Goal: Task Accomplishment & Management: Use online tool/utility

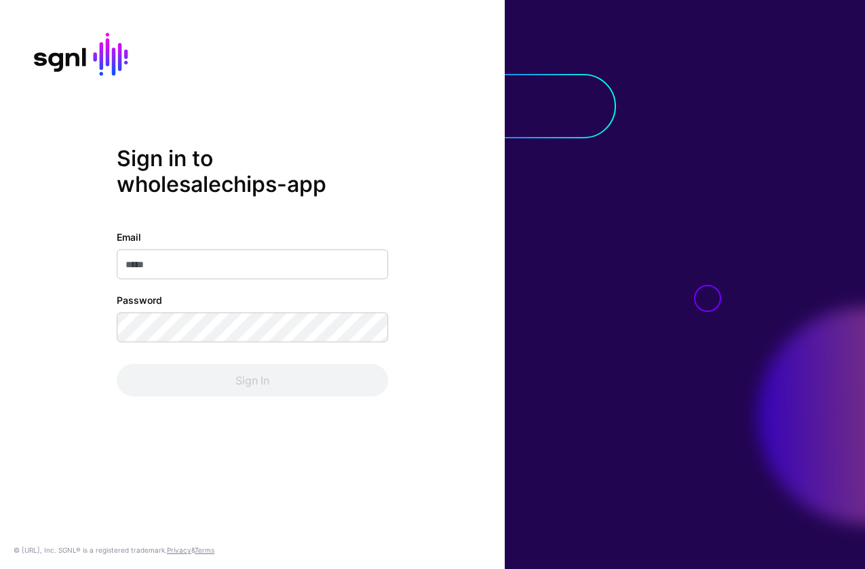
click at [204, 269] on input "Email" at bounding box center [252, 265] width 271 height 30
click at [0, 569] on com-1password-button at bounding box center [0, 569] width 0 height 0
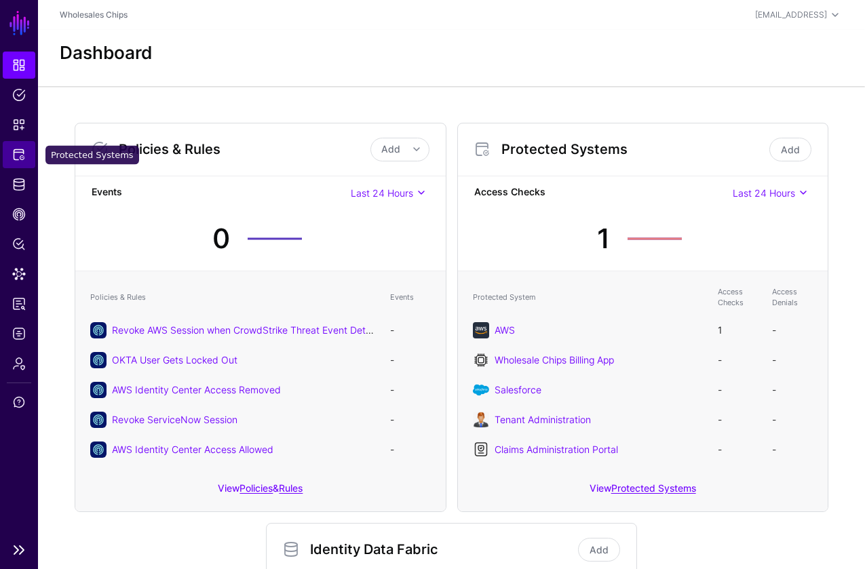
click at [24, 146] on link "Protected Systems" at bounding box center [19, 154] width 33 height 27
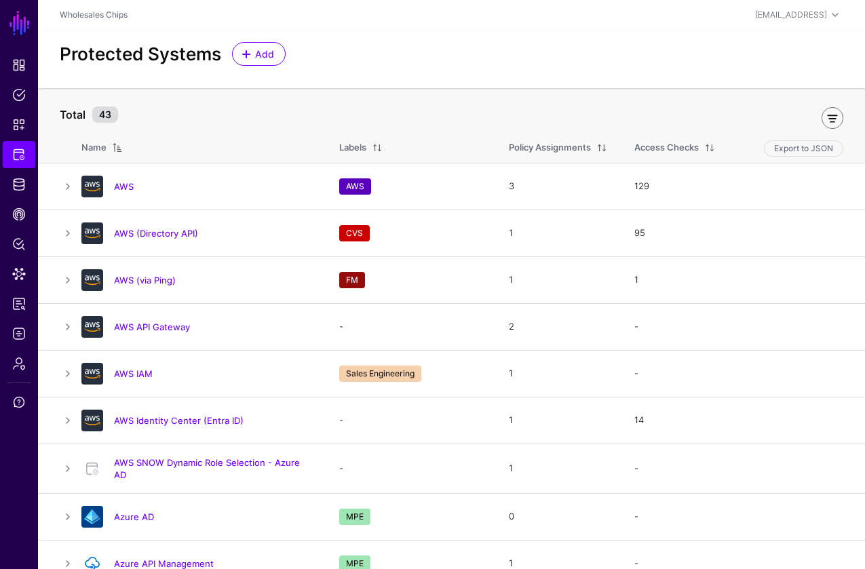
click at [836, 124] on link at bounding box center [833, 118] width 22 height 22
click at [153, 119] on span at bounding box center [155, 115] width 16 height 16
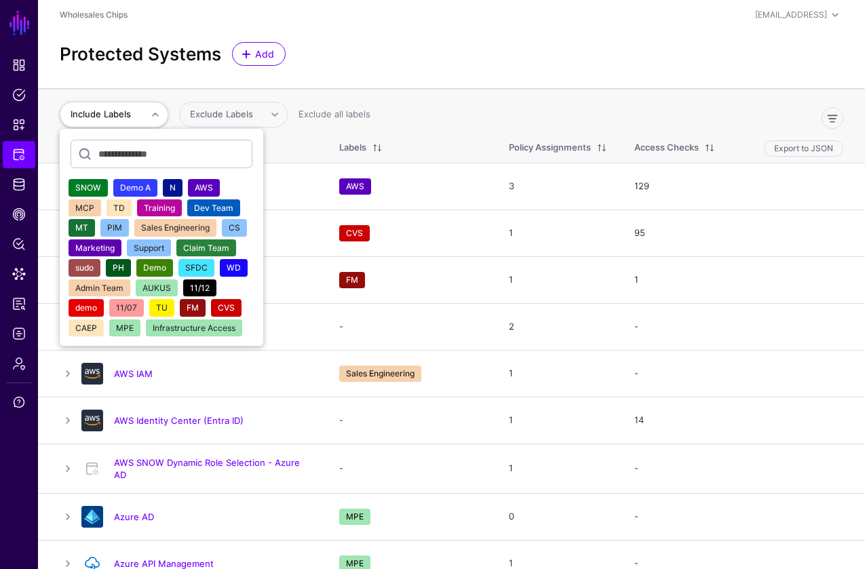
click at [229, 309] on span "CVS" at bounding box center [226, 308] width 17 height 10
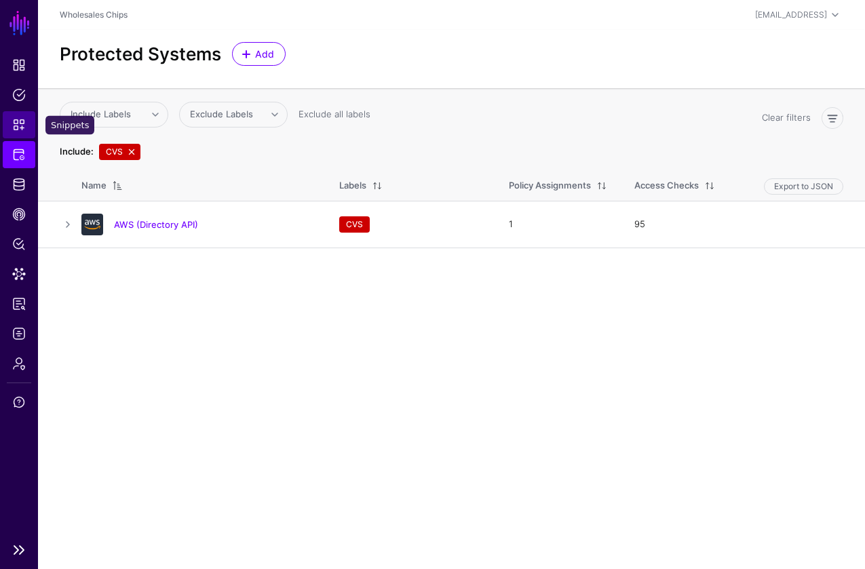
click at [26, 120] on link "Snippets" at bounding box center [19, 124] width 33 height 27
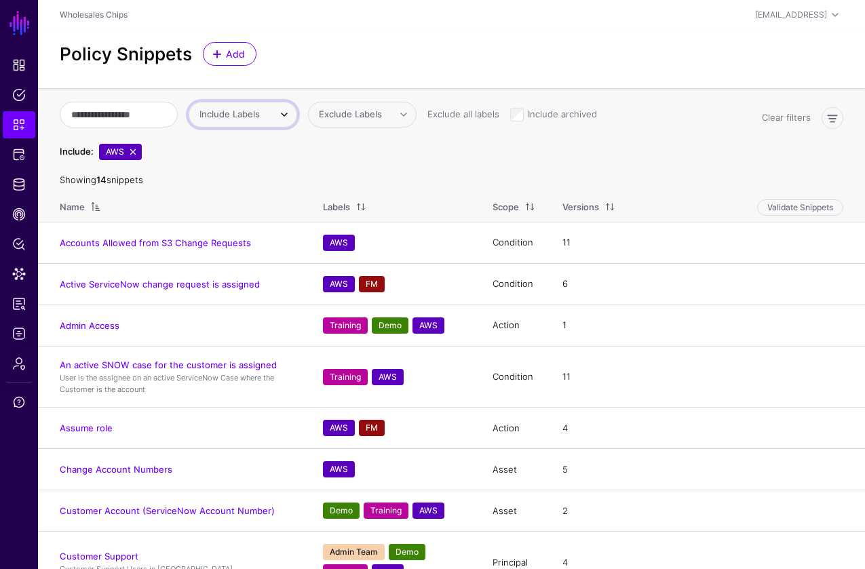
click at [268, 117] on span "Include Labels" at bounding box center [234, 115] width 69 height 14
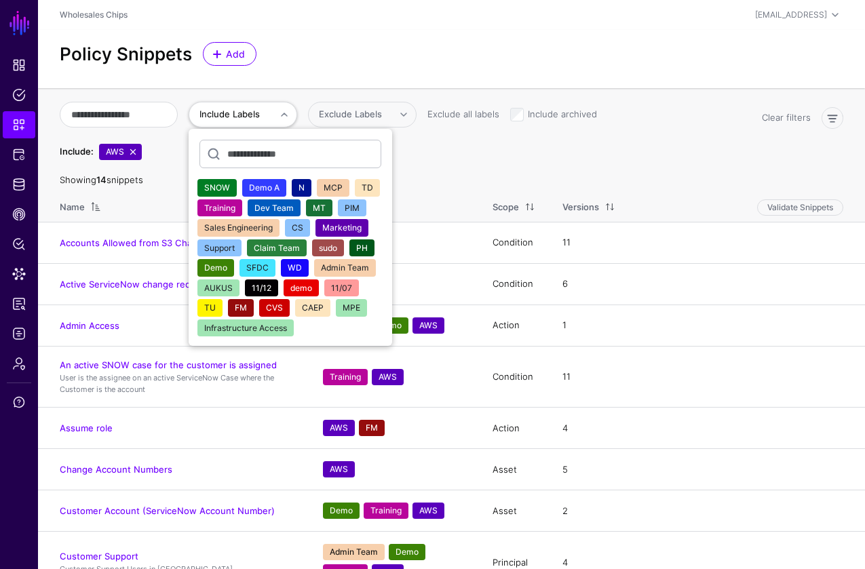
click at [281, 309] on span "CVS" at bounding box center [274, 308] width 17 height 10
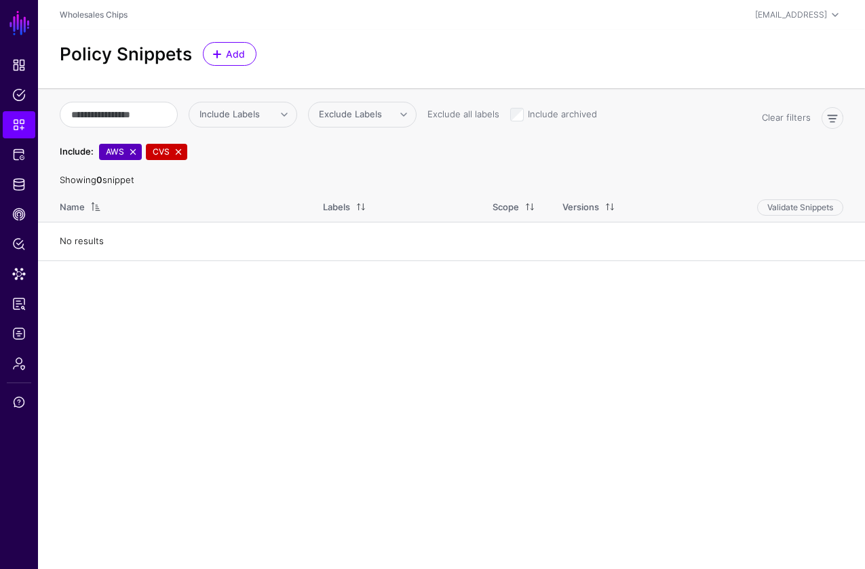
click at [136, 157] on span "AWS" at bounding box center [120, 152] width 43 height 16
click at [136, 154] on link at bounding box center [133, 152] width 11 height 11
click at [134, 154] on link at bounding box center [131, 152] width 11 height 11
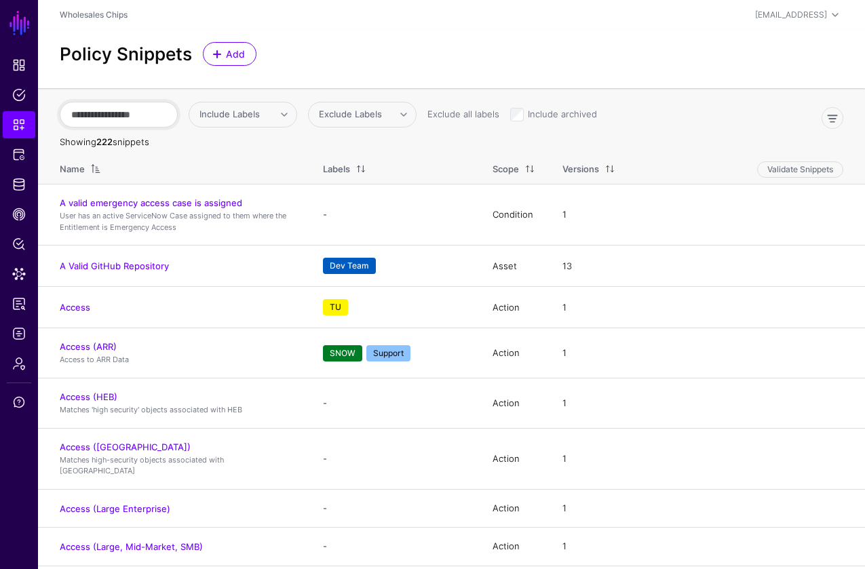
click at [153, 117] on input "text" at bounding box center [119, 115] width 118 height 26
click at [297, 113] on link "Include Labels" at bounding box center [243, 115] width 109 height 26
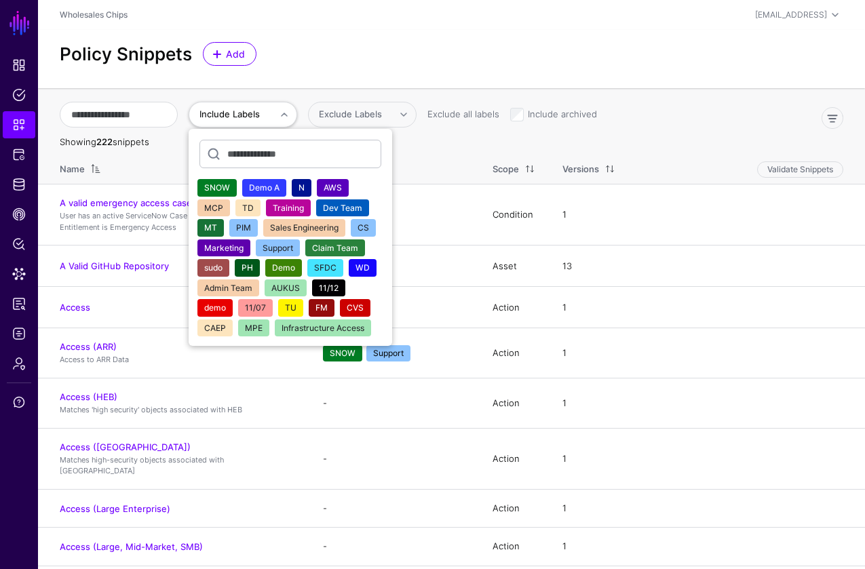
click at [342, 187] on span "AWS" at bounding box center [333, 188] width 18 height 10
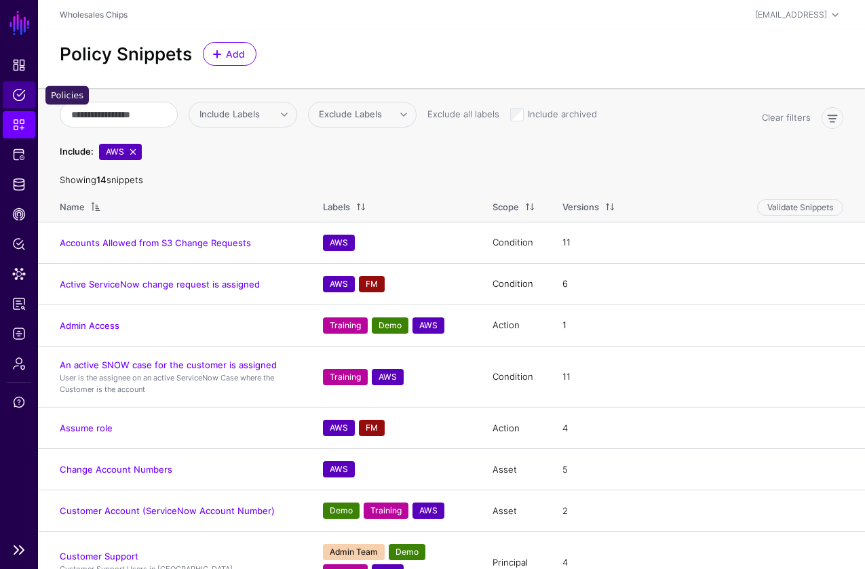
click at [22, 96] on span "Policies" at bounding box center [19, 95] width 14 height 14
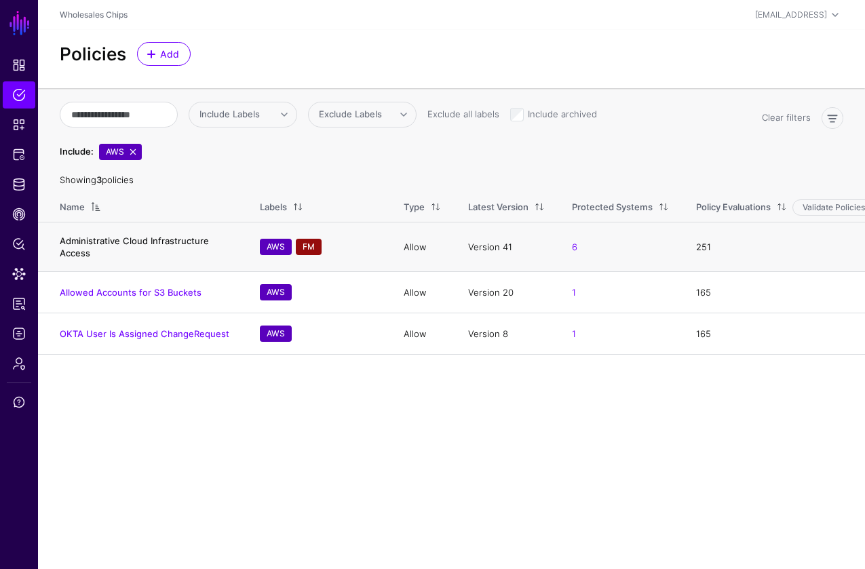
click at [167, 237] on link "Administrative Cloud Infrastructure Access" at bounding box center [134, 247] width 149 height 23
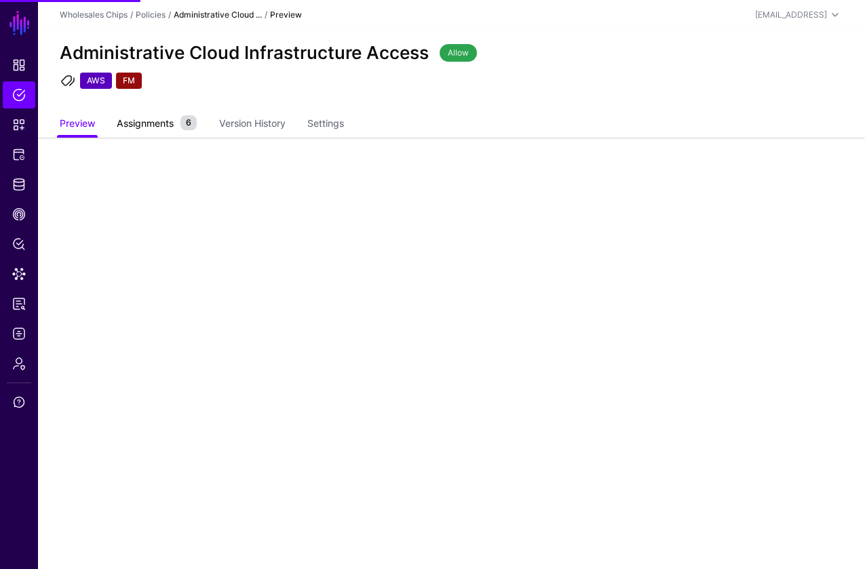
click at [157, 128] on span "Assignments" at bounding box center [145, 123] width 64 height 14
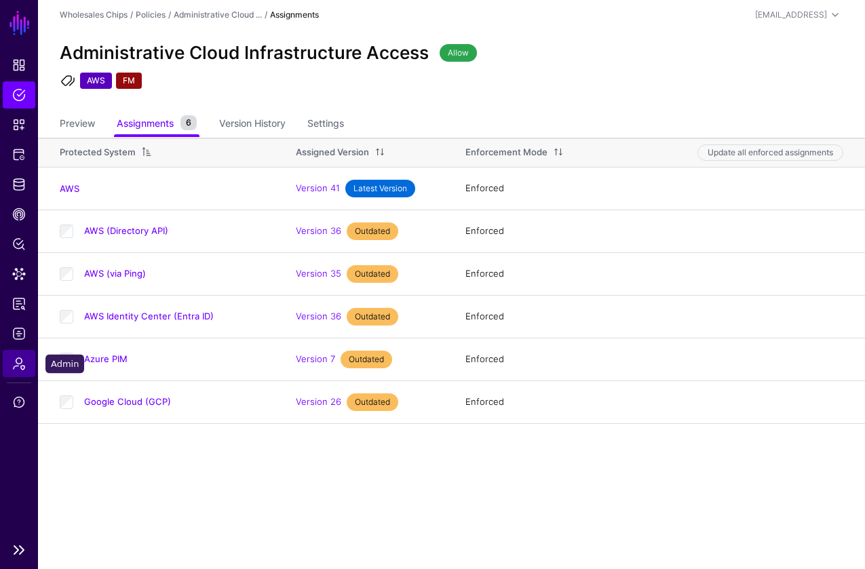
click at [20, 371] on link "Admin" at bounding box center [19, 363] width 33 height 27
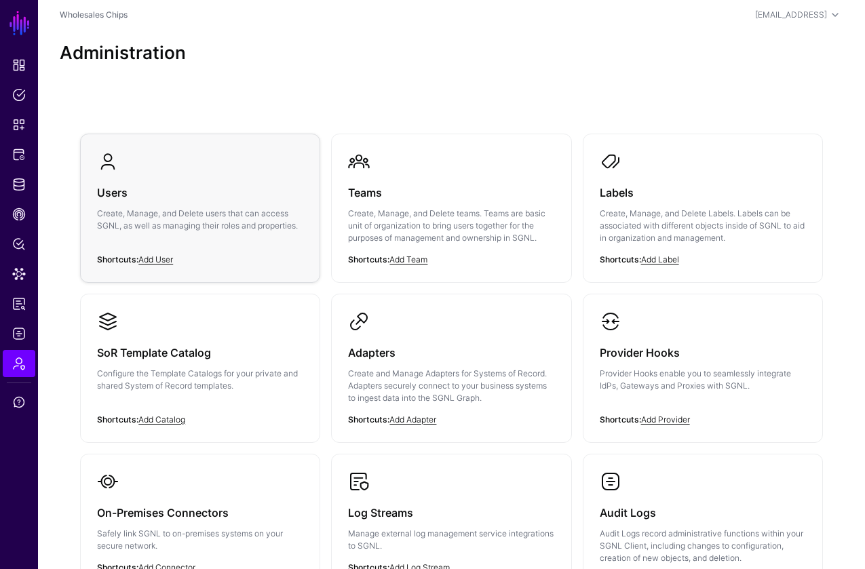
click at [260, 196] on h3 "Users" at bounding box center [200, 192] width 206 height 19
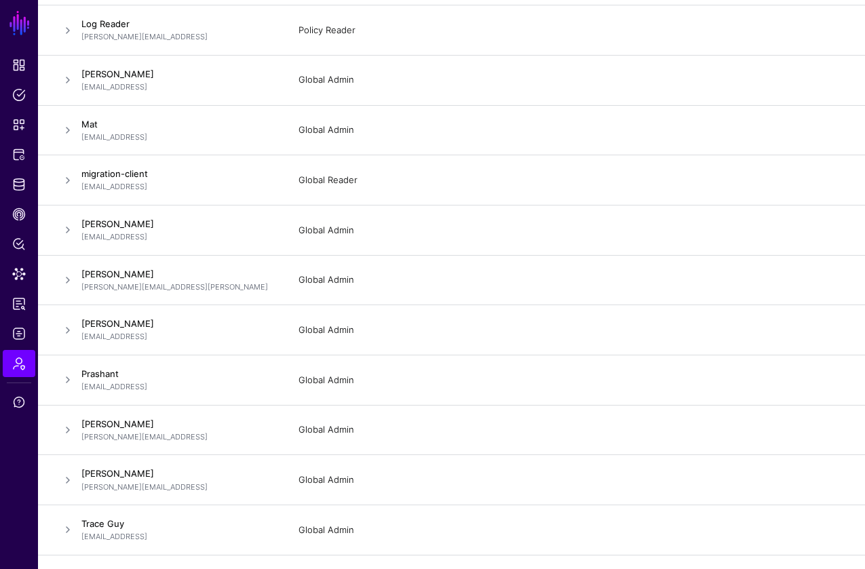
scroll to position [699, 0]
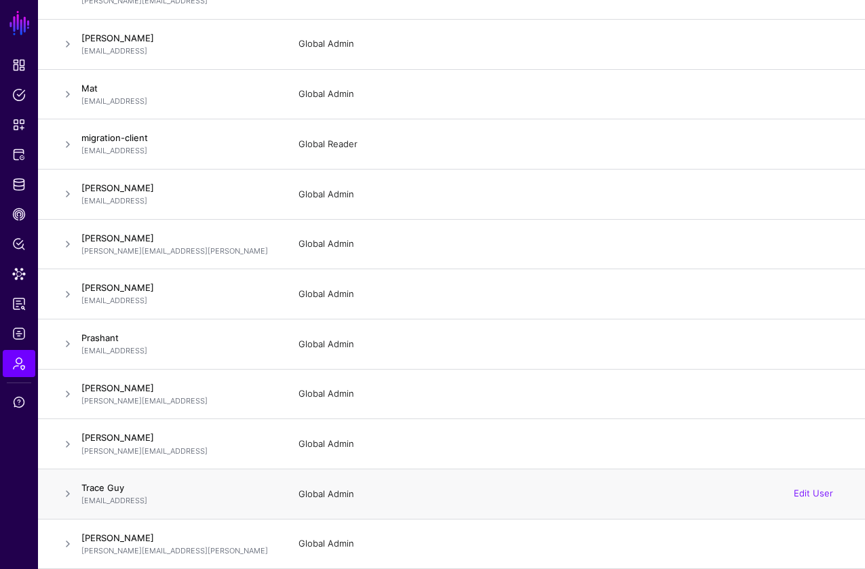
click at [232, 506] on td "Trace Guy [EMAIL_ADDRESS]" at bounding box center [183, 495] width 204 height 50
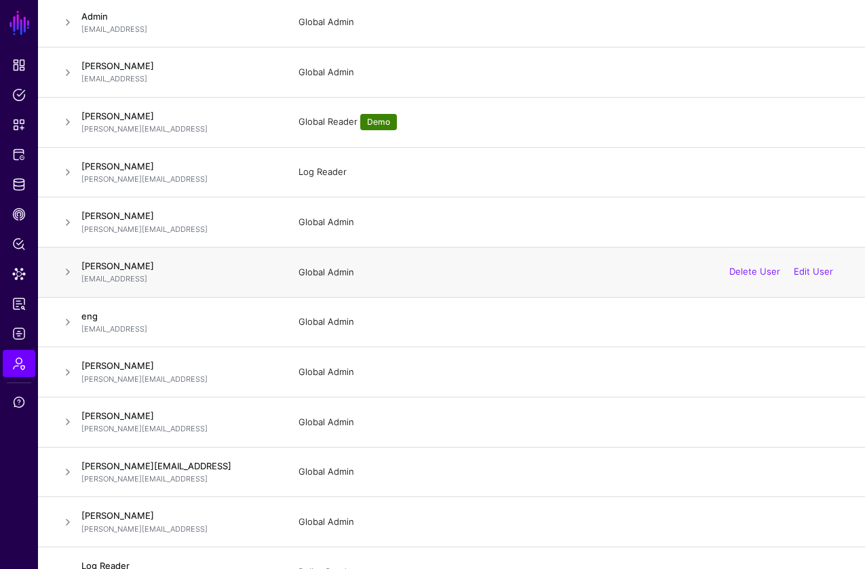
scroll to position [0, 0]
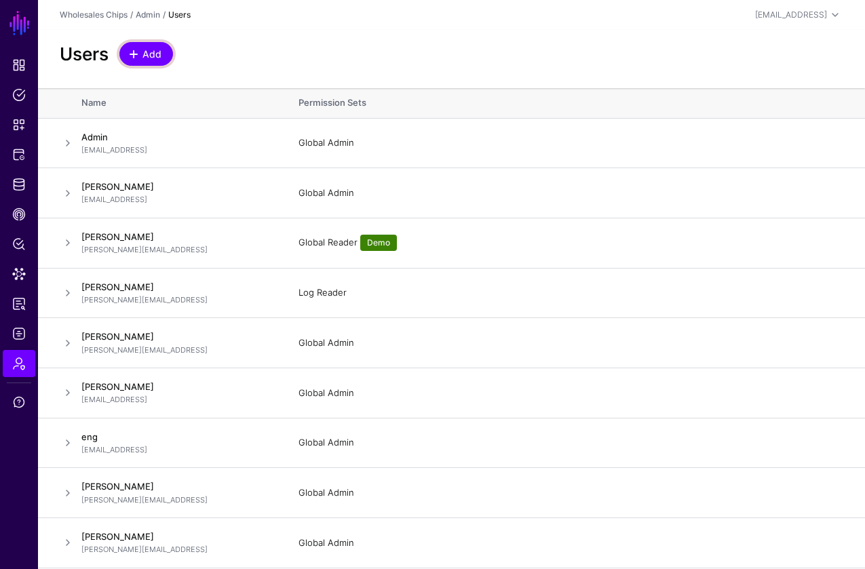
click at [160, 56] on span "Add" at bounding box center [152, 54] width 22 height 14
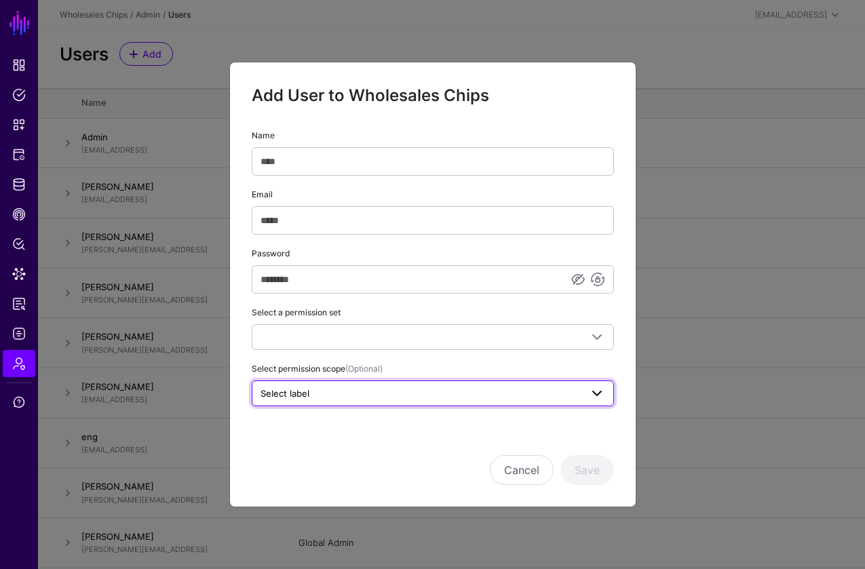
click at [539, 383] on link "Select label" at bounding box center [433, 394] width 362 height 26
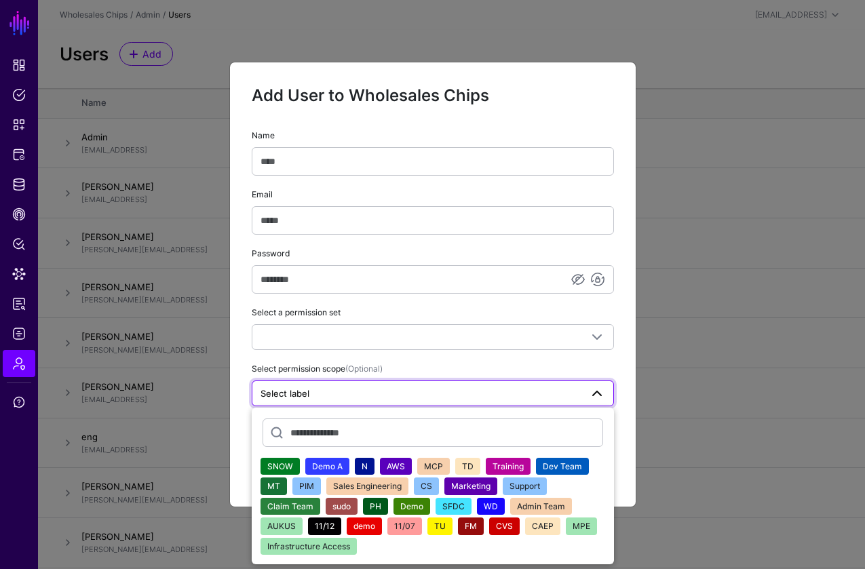
click at [545, 381] on link "Select label" at bounding box center [433, 394] width 362 height 26
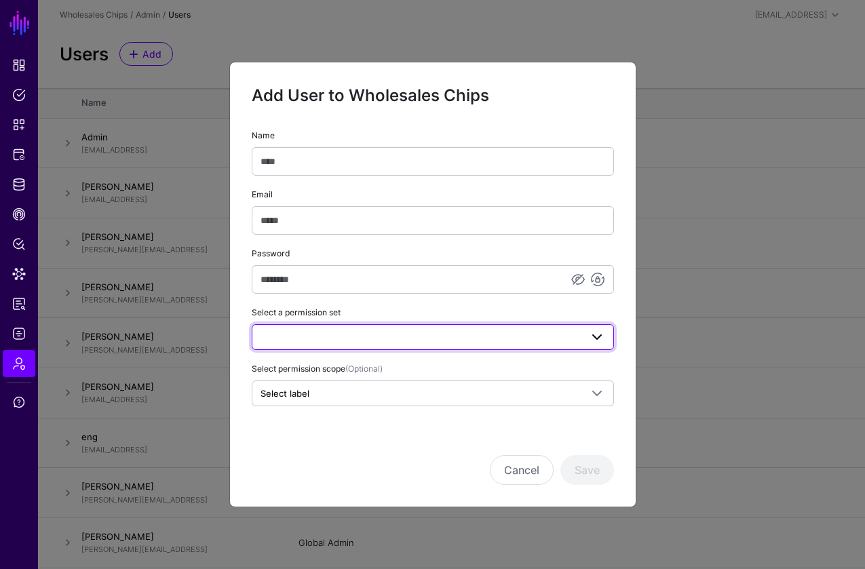
click at [580, 349] on link at bounding box center [433, 337] width 362 height 26
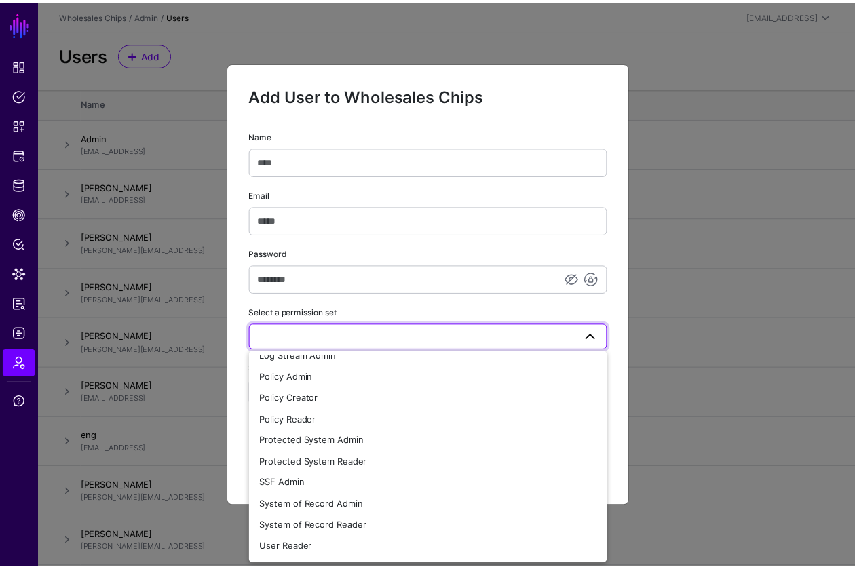
scroll to position [74, 0]
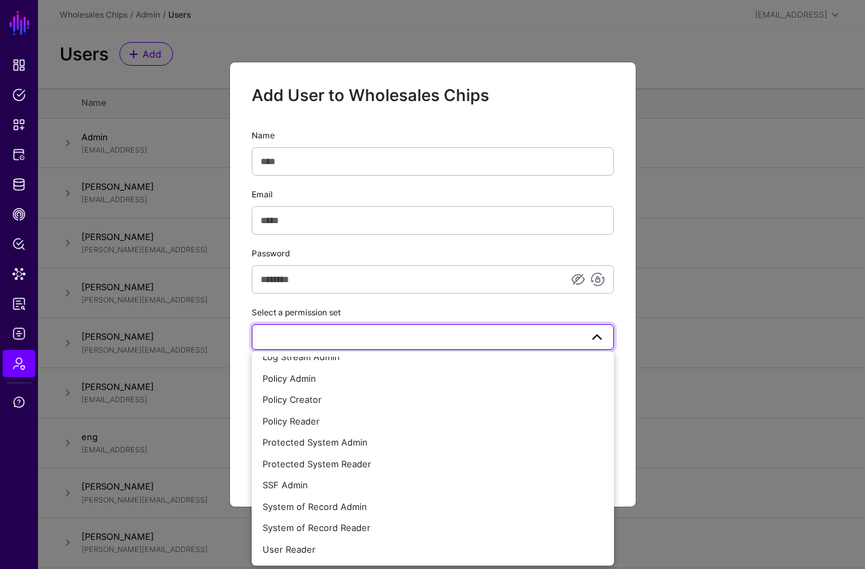
click at [611, 64] on div "Add User to Wholesales Chips Name Email Password Select a permission set Global…" at bounding box center [432, 285] width 407 height 446
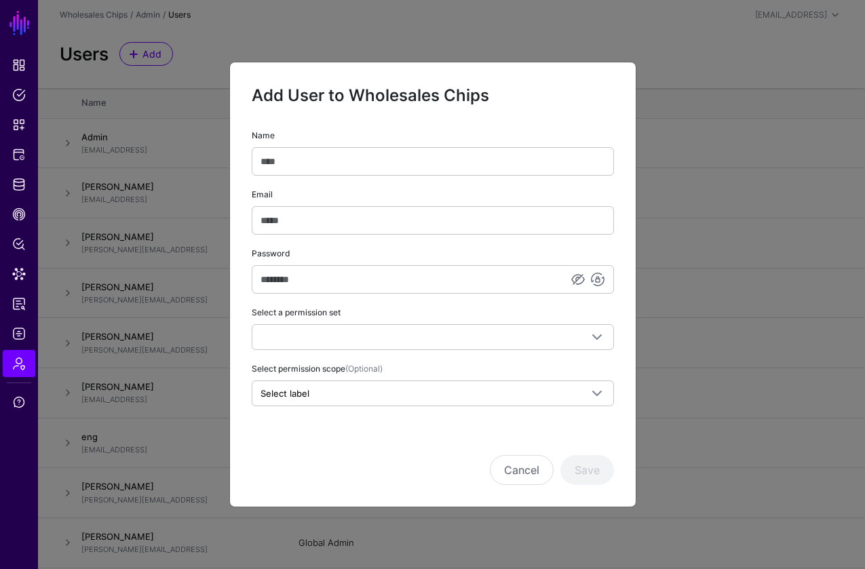
click at [701, 78] on ngb-modal-window "Add User to Wholesales Chips Name Email Password Select a permission set Global…" at bounding box center [432, 284] width 865 height 569
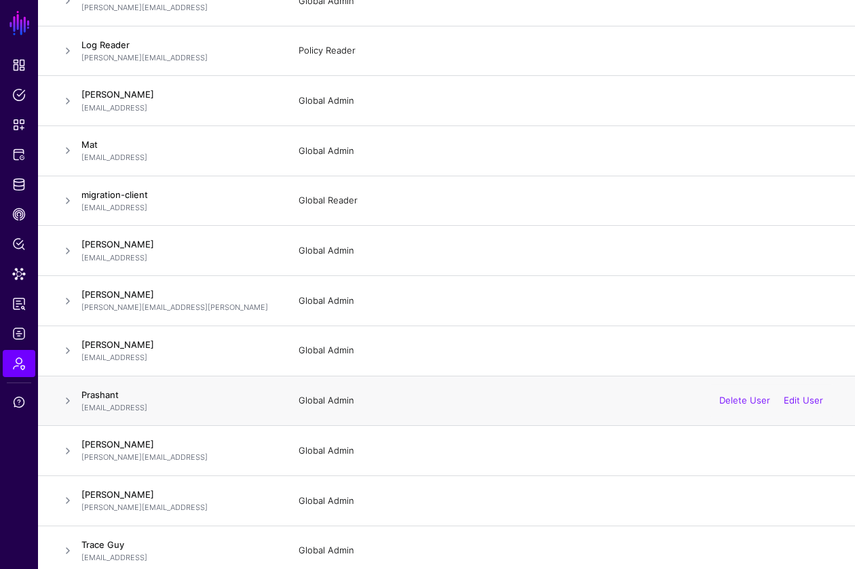
scroll to position [699, 0]
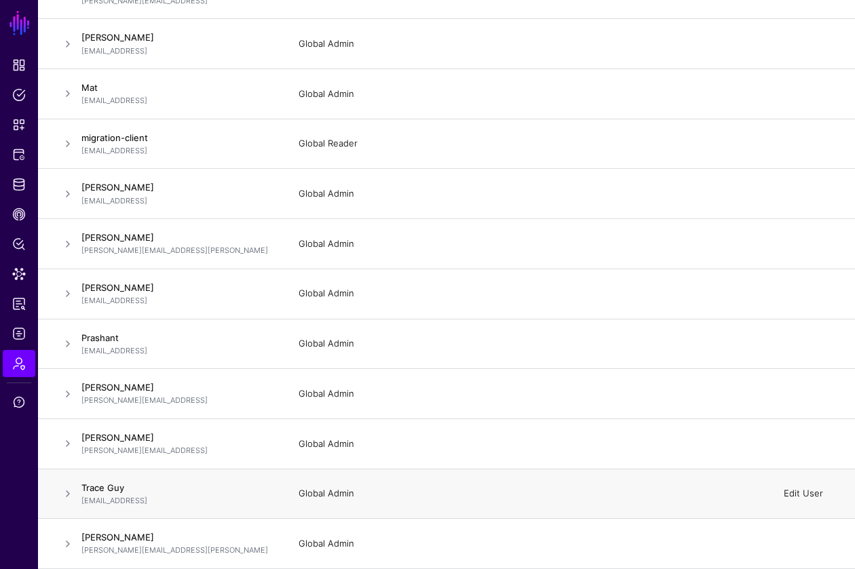
click at [799, 493] on link "Edit User" at bounding box center [803, 493] width 39 height 11
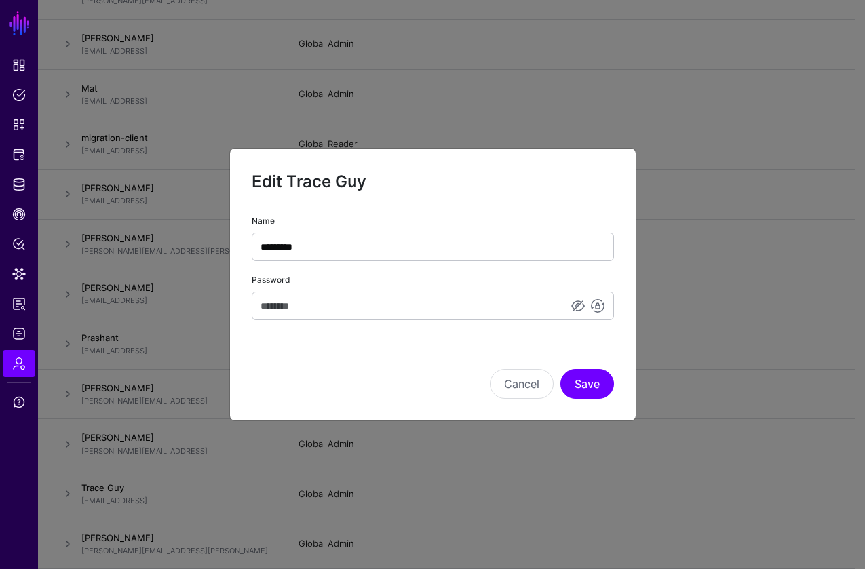
click at [528, 288] on div "Password" at bounding box center [433, 296] width 362 height 48
click at [521, 379] on button "Cancel" at bounding box center [522, 384] width 64 height 30
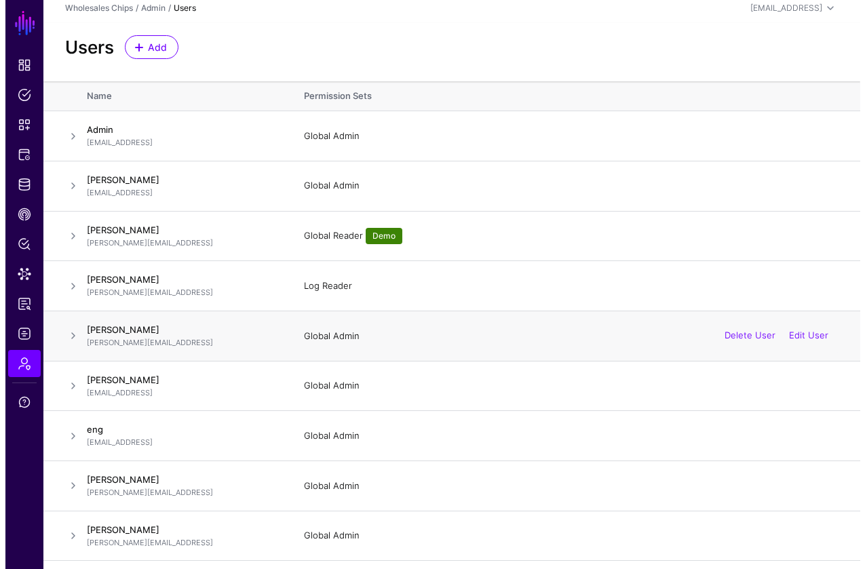
scroll to position [0, 0]
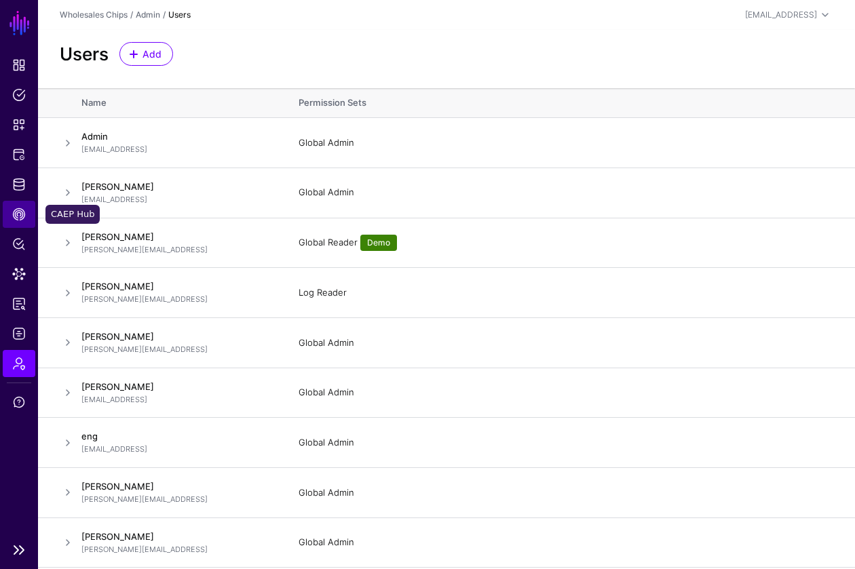
click at [18, 208] on span "CAEP Hub" at bounding box center [19, 215] width 14 height 14
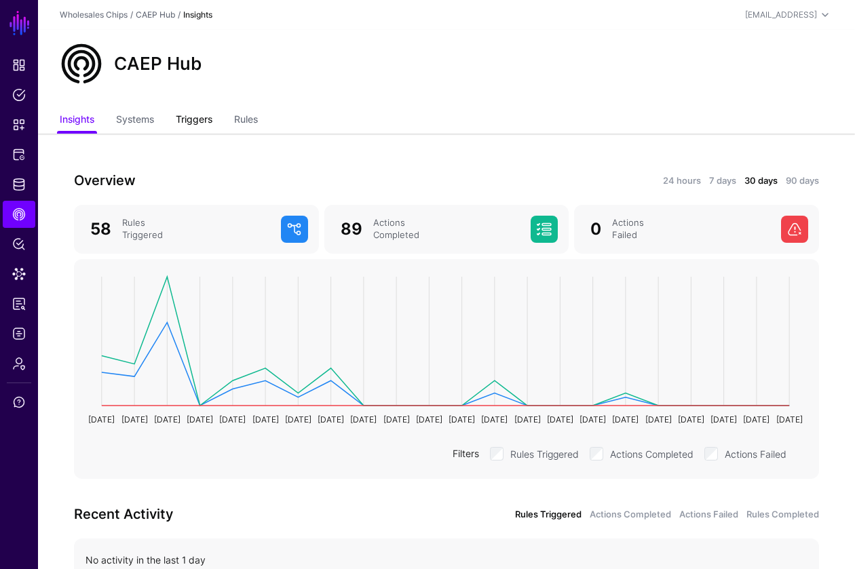
click at [204, 124] on link "Triggers" at bounding box center [194, 121] width 37 height 26
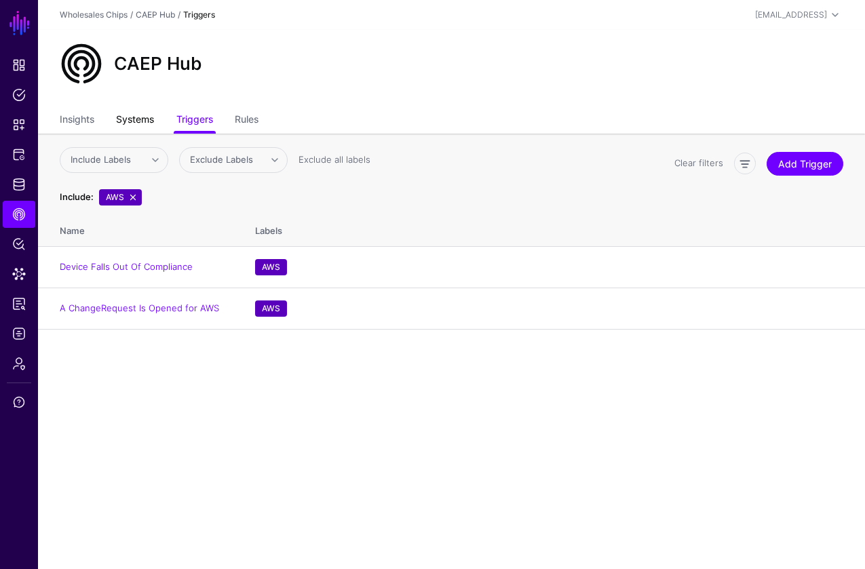
click at [137, 120] on link "Systems" at bounding box center [135, 121] width 38 height 26
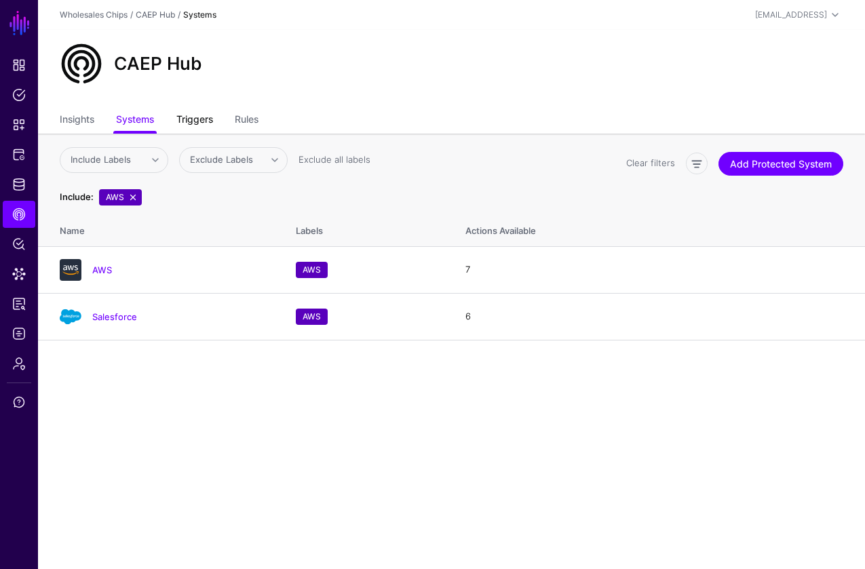
click at [200, 119] on link "Triggers" at bounding box center [194, 121] width 37 height 26
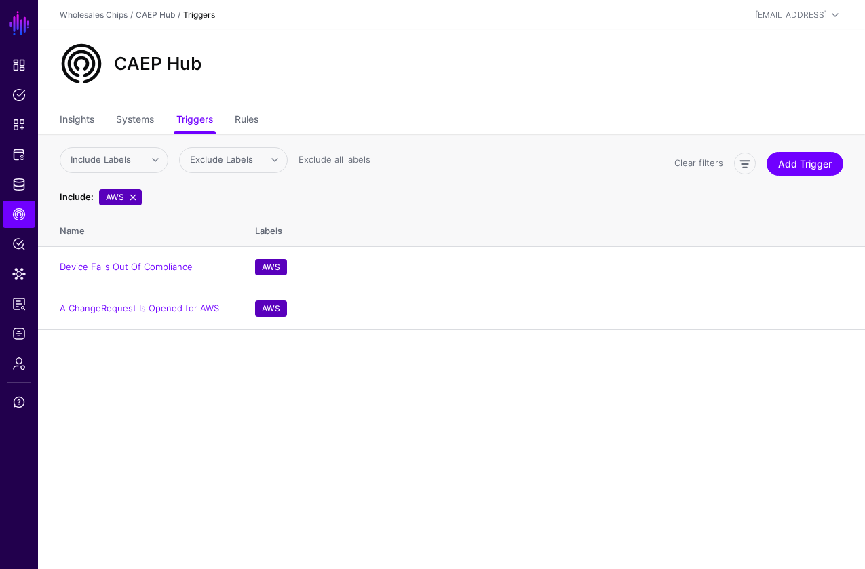
click at [410, 100] on div "CAEP Hub" at bounding box center [451, 69] width 827 height 78
click at [162, 268] on link "Device Falls Out Of Compliance" at bounding box center [126, 266] width 133 height 11
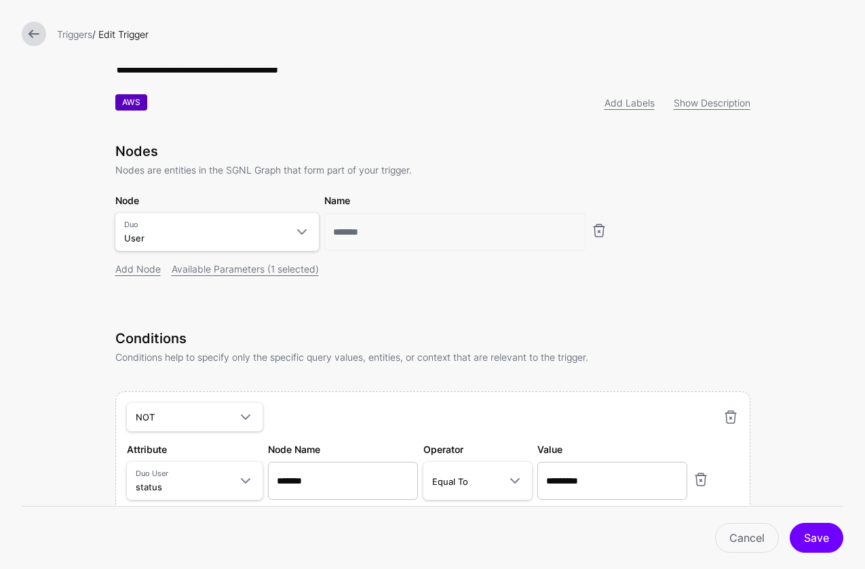
scroll to position [32, 0]
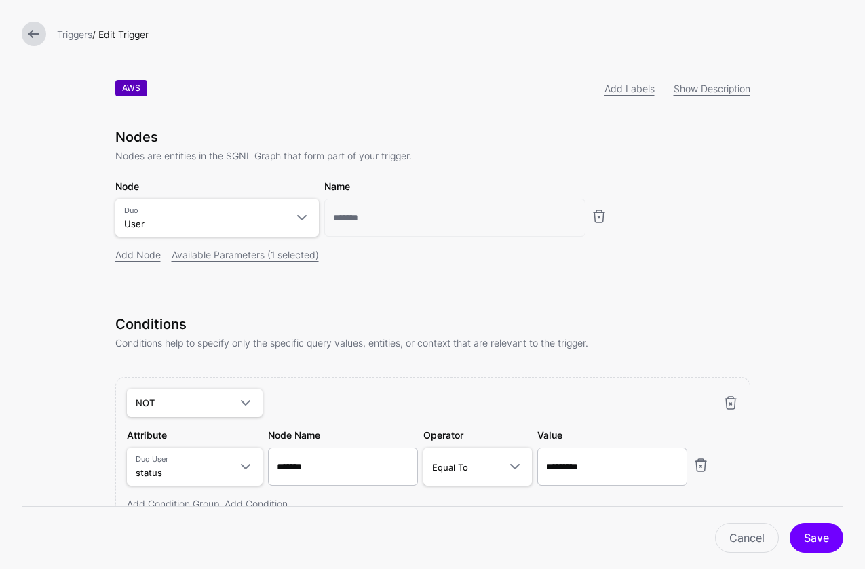
click at [39, 33] on link at bounding box center [34, 34] width 24 height 24
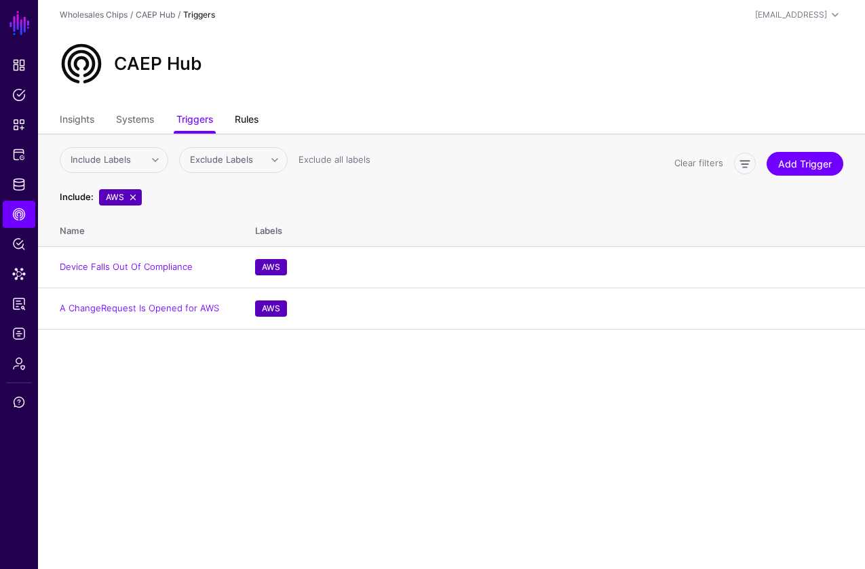
click at [252, 120] on link "Rules" at bounding box center [247, 121] width 24 height 26
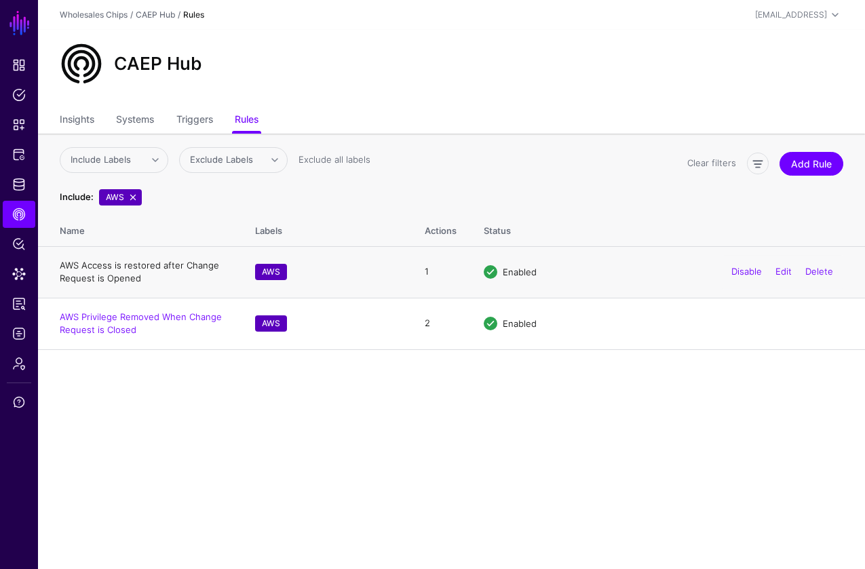
click at [142, 269] on link "AWS Access is restored after Change Request is Opened" at bounding box center [139, 272] width 159 height 24
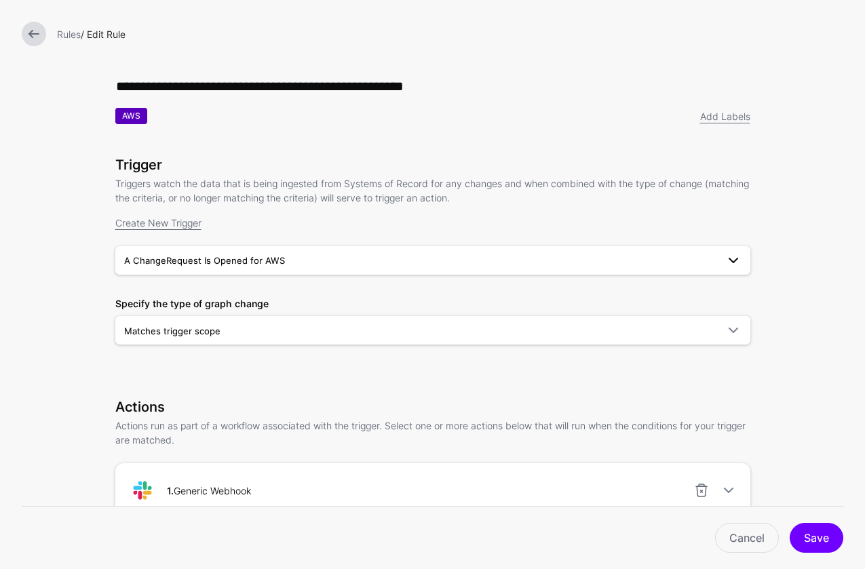
click at [246, 262] on span "A ChangeRequest Is Opened for AWS" at bounding box center [204, 260] width 161 height 11
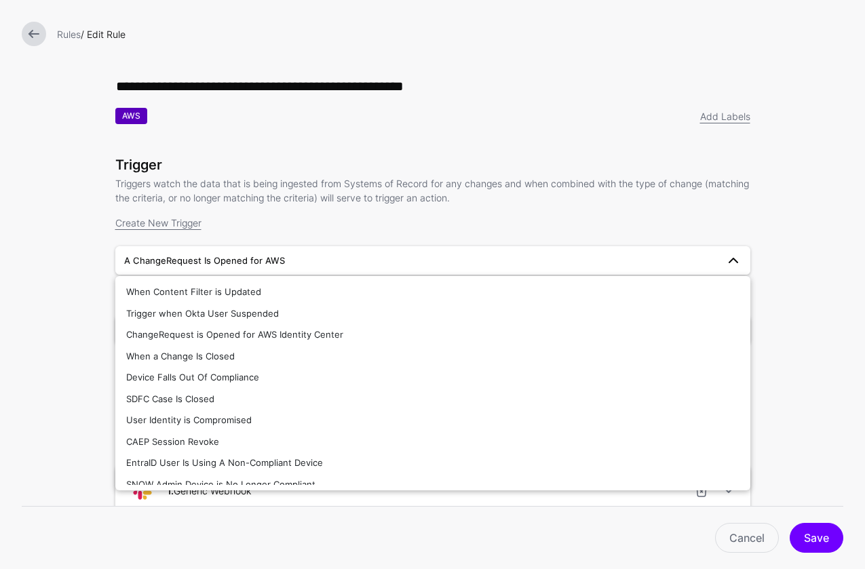
click at [261, 265] on span "A ChangeRequest Is Opened for AWS" at bounding box center [204, 260] width 161 height 11
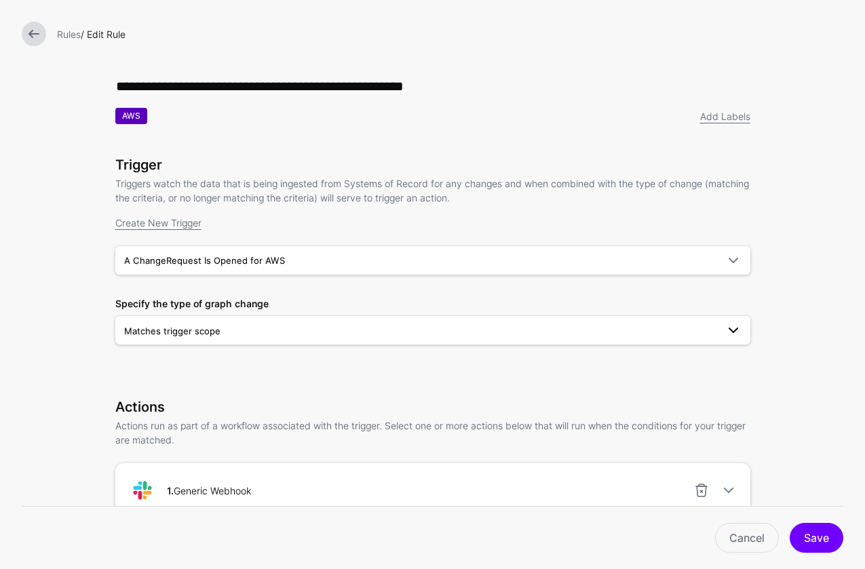
click at [242, 341] on link "Matches trigger scope" at bounding box center [432, 330] width 635 height 29
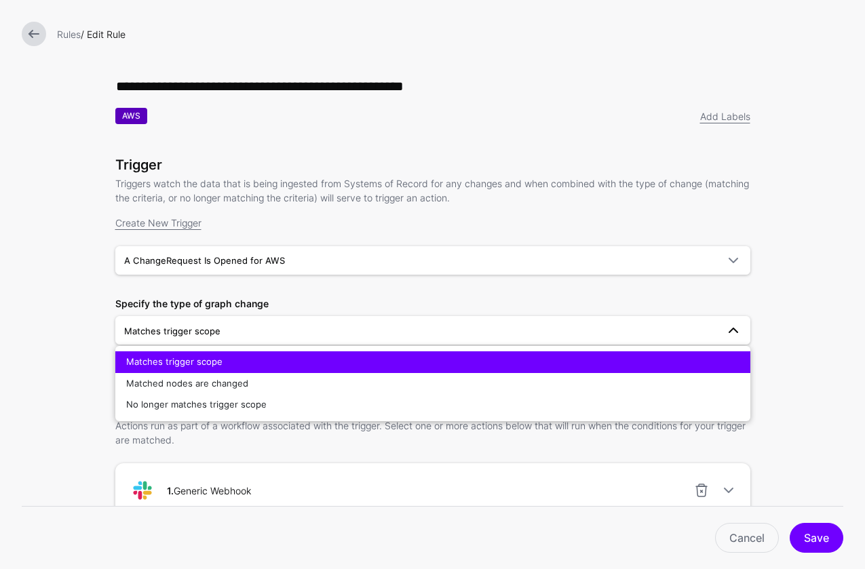
click at [248, 335] on span "Matches trigger scope" at bounding box center [420, 331] width 593 height 15
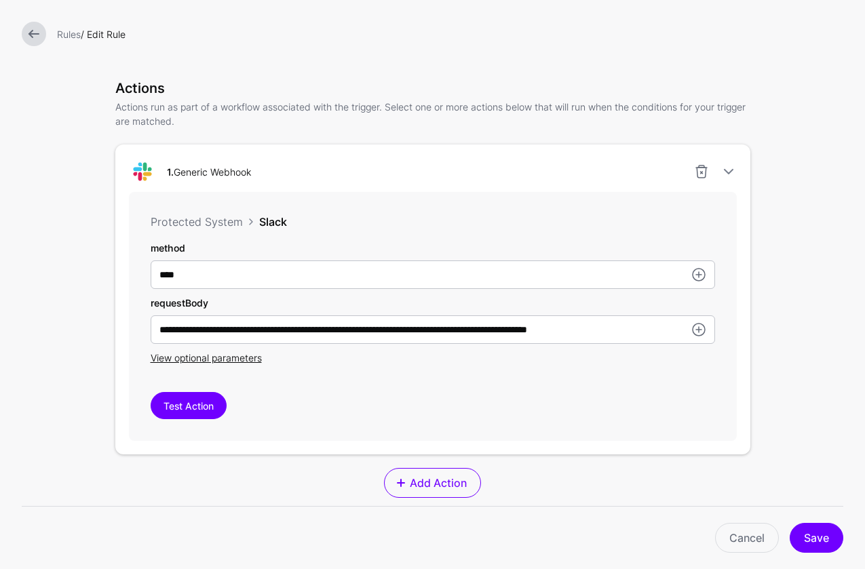
scroll to position [326, 0]
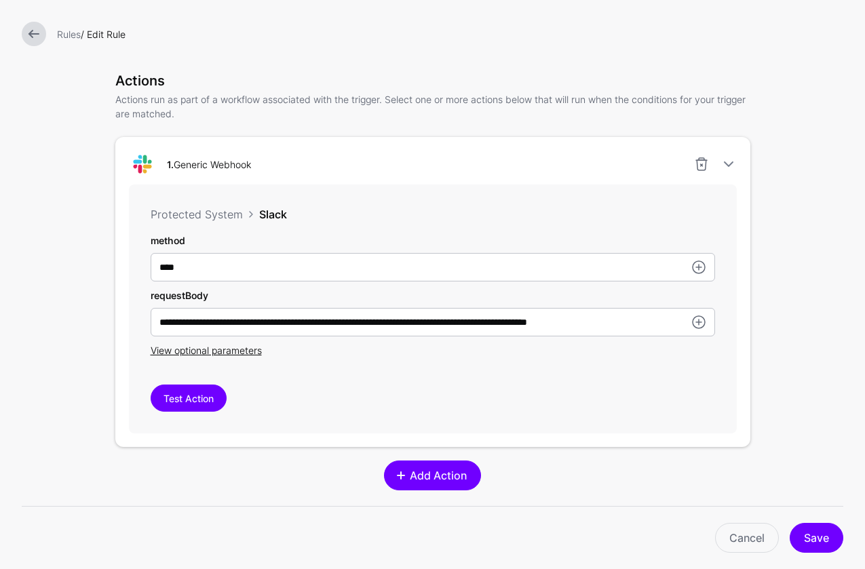
click at [441, 476] on span "Add Action" at bounding box center [439, 476] width 60 height 16
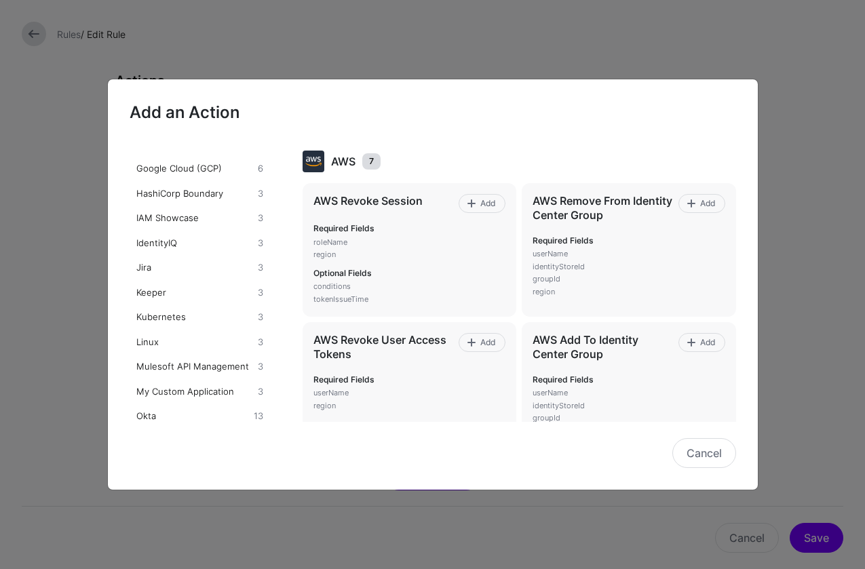
scroll to position [0, 0]
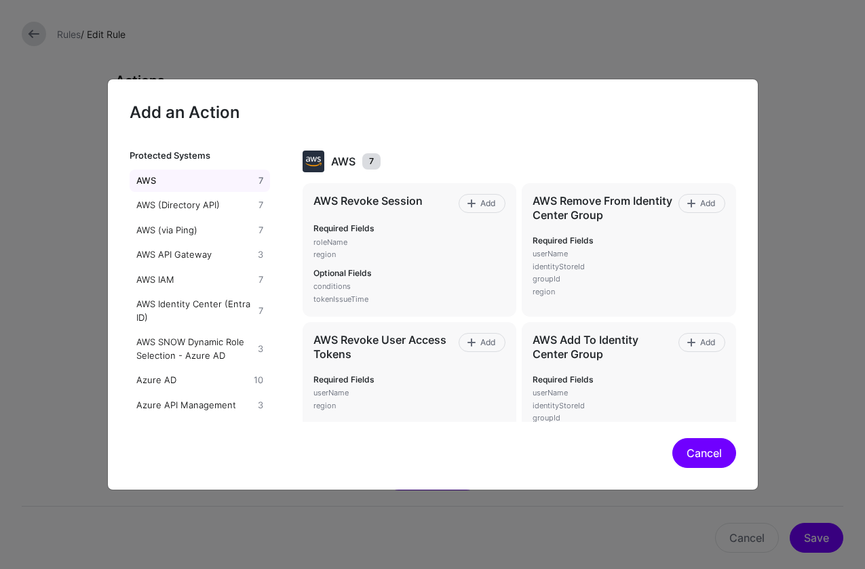
click at [696, 455] on button "Cancel" at bounding box center [705, 453] width 64 height 30
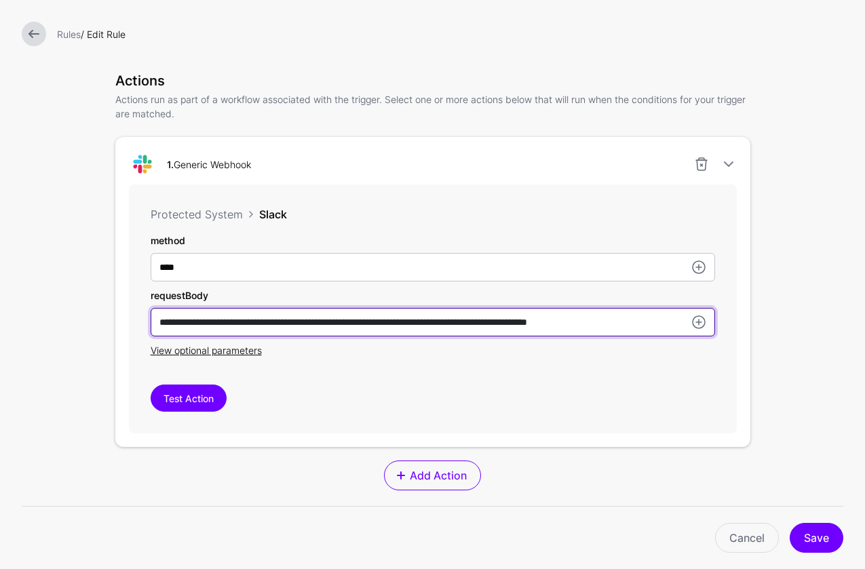
drag, startPoint x: 200, startPoint y: 324, endPoint x: 245, endPoint y: 322, distance: 45.5
click at [245, 322] on input "**********" at bounding box center [433, 322] width 565 height 29
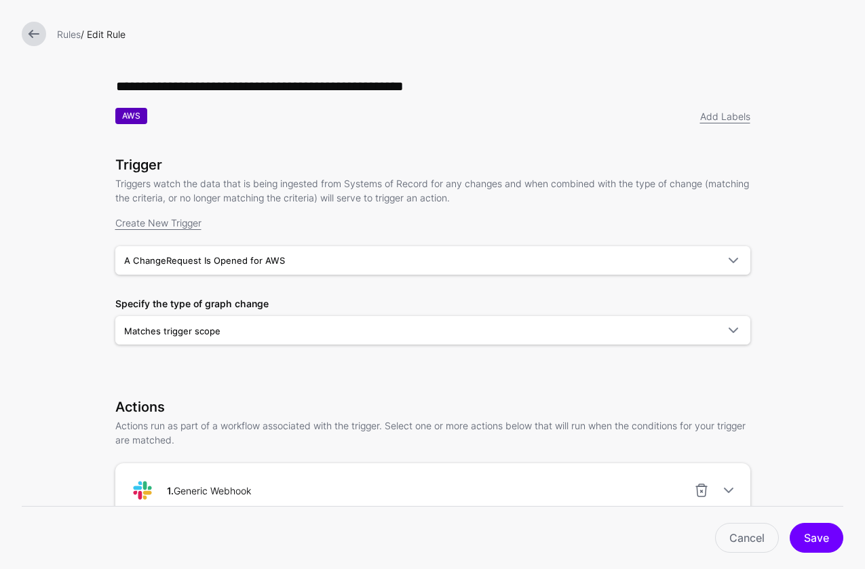
click at [32, 41] on link at bounding box center [34, 34] width 24 height 24
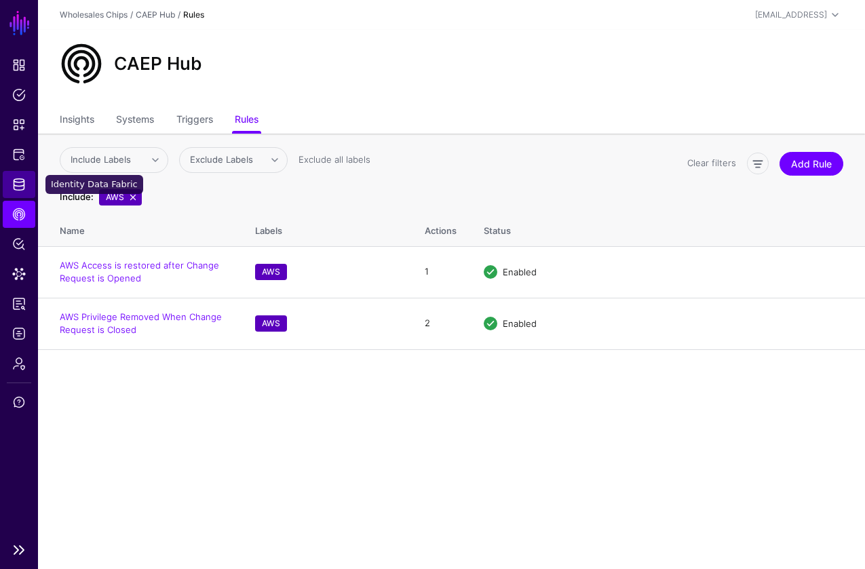
click at [25, 179] on link "Identity Data Fabric" at bounding box center [19, 184] width 33 height 27
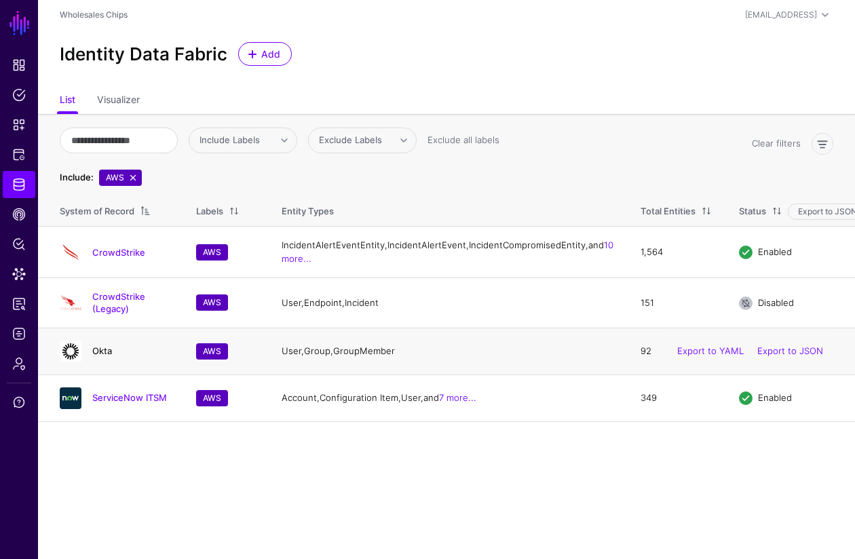
click at [101, 356] on link "Okta" at bounding box center [102, 350] width 20 height 11
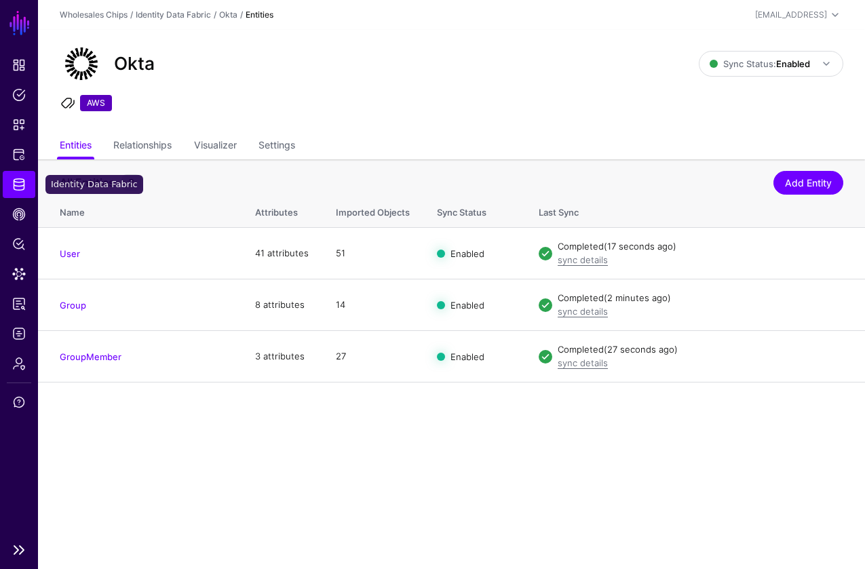
click at [22, 185] on span "Identity Data Fabric" at bounding box center [19, 185] width 14 height 14
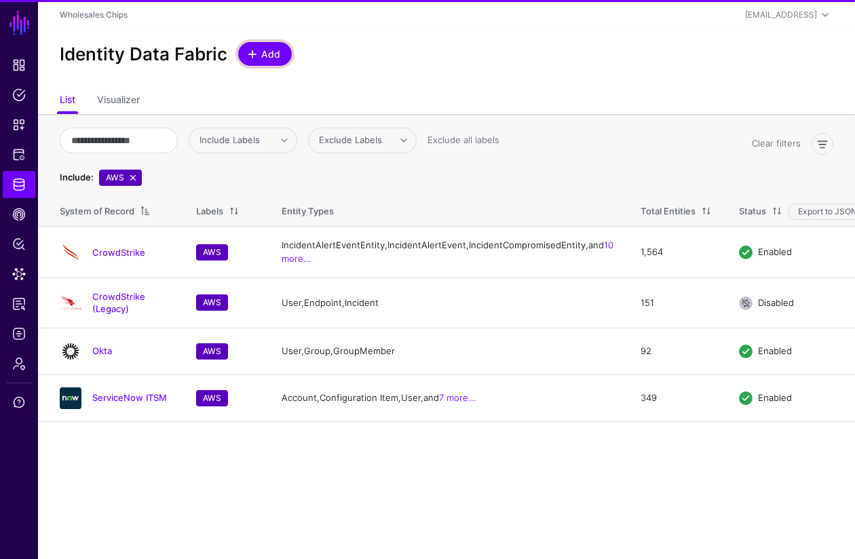
click at [280, 60] on span "Add" at bounding box center [271, 54] width 22 height 14
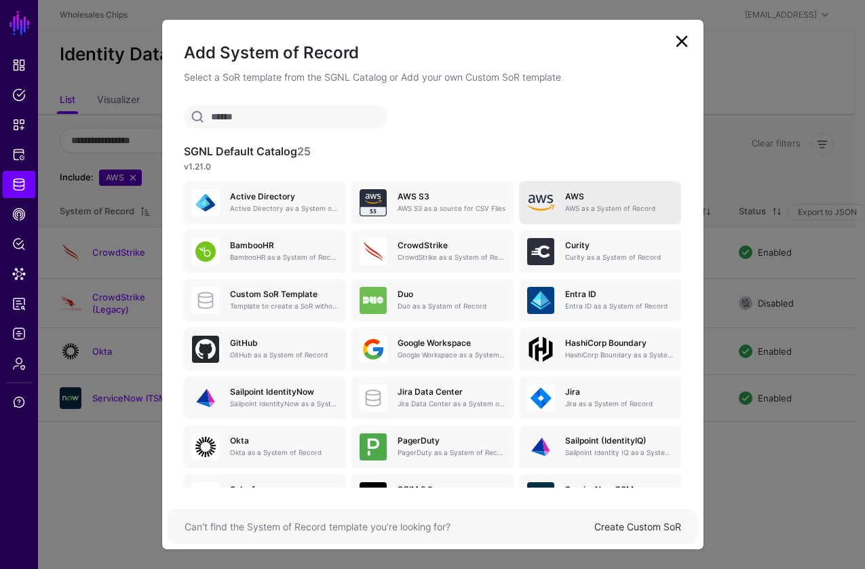
click at [616, 197] on h5 "AWS" at bounding box center [619, 197] width 108 height 10
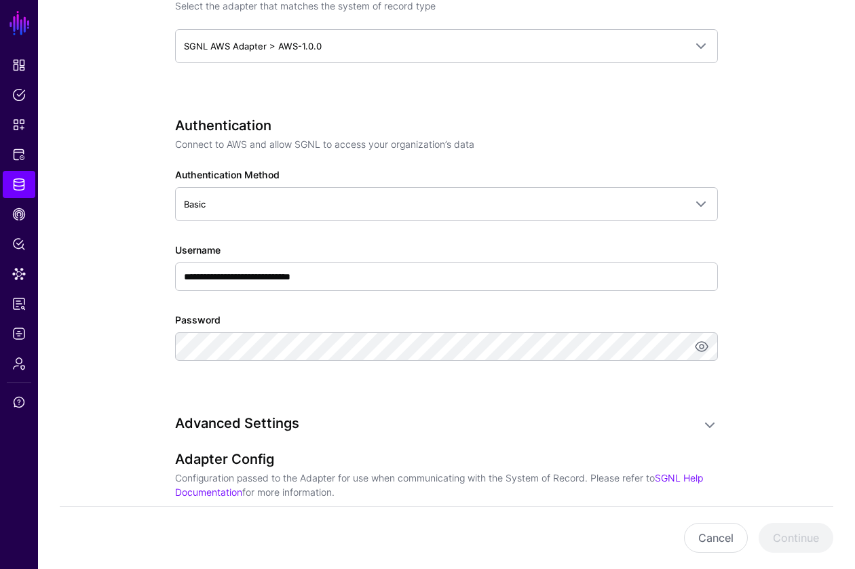
scroll to position [890, 0]
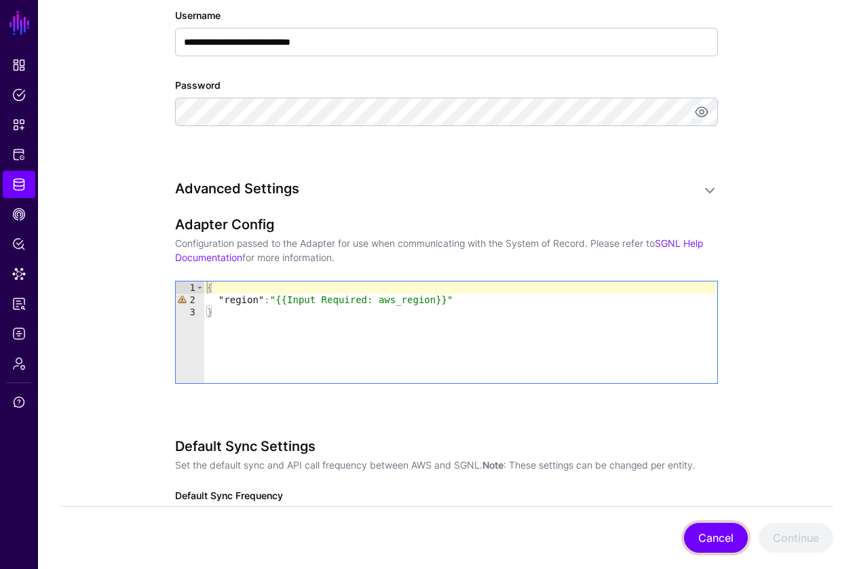
click at [709, 546] on button "Cancel" at bounding box center [716, 538] width 64 height 30
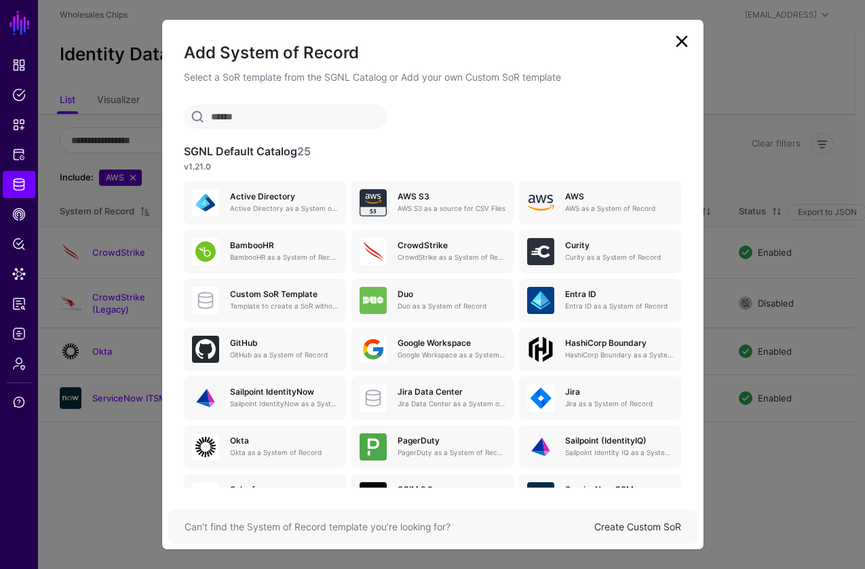
click at [688, 33] on link at bounding box center [682, 42] width 22 height 22
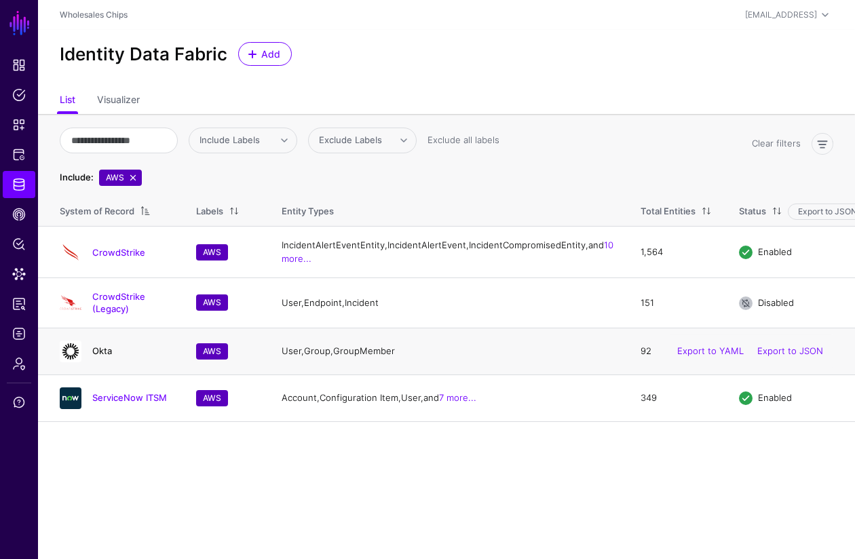
click at [99, 356] on link "Okta" at bounding box center [102, 350] width 20 height 11
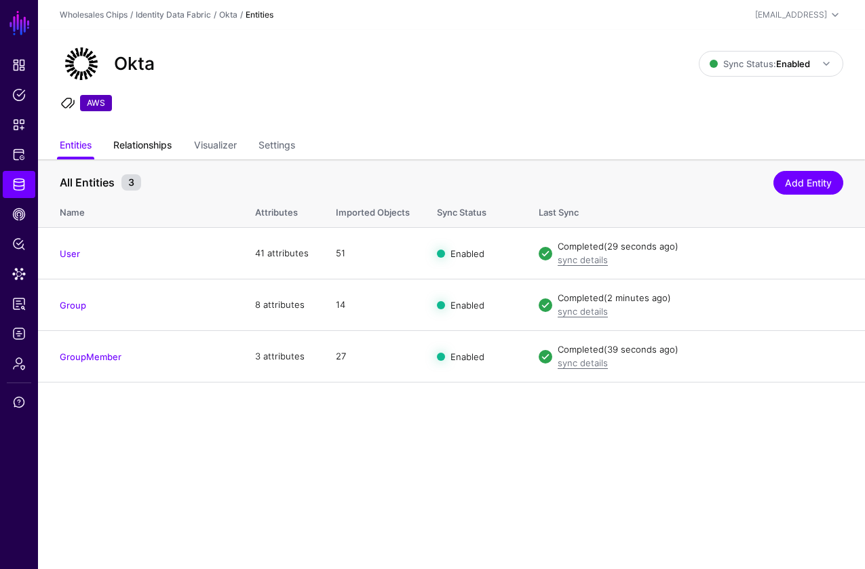
click at [170, 146] on link "Relationships" at bounding box center [142, 147] width 58 height 26
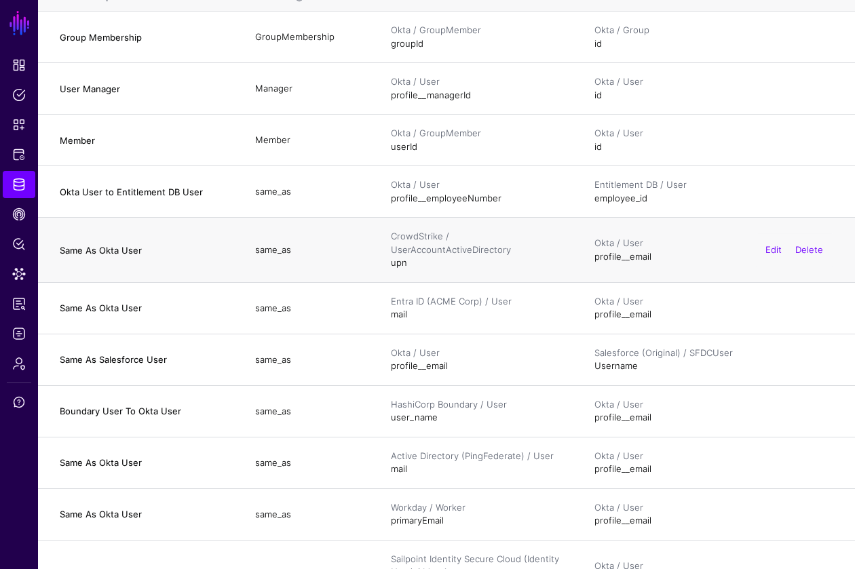
scroll to position [219, 0]
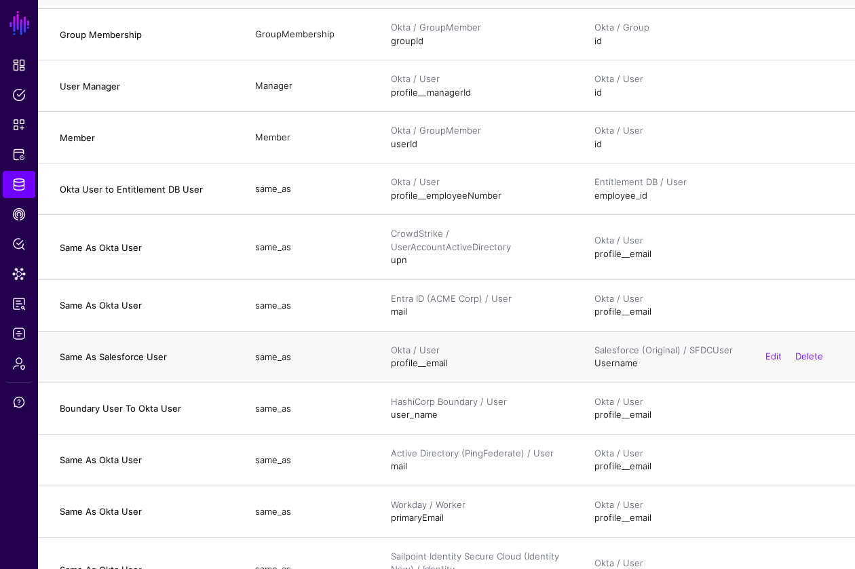
click at [412, 354] on td "Okta / User profile__email" at bounding box center [479, 357] width 204 height 52
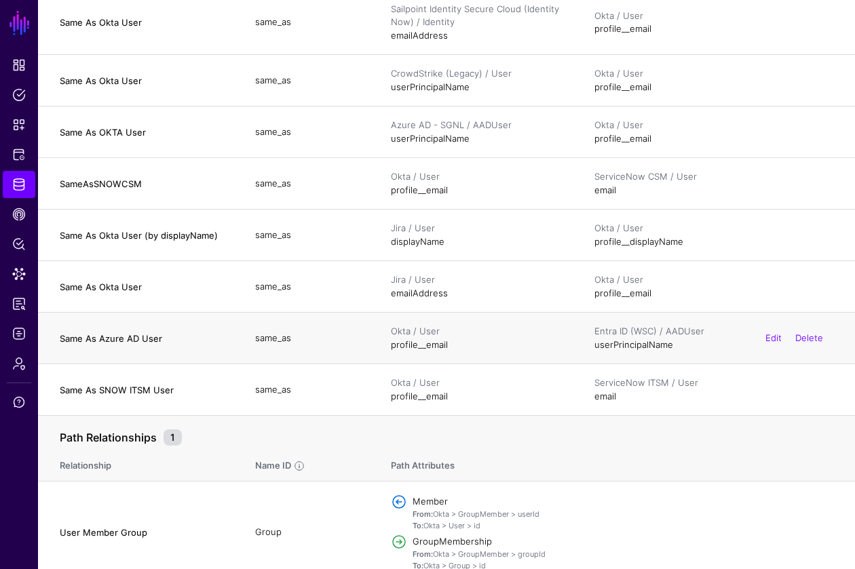
scroll to position [769, 0]
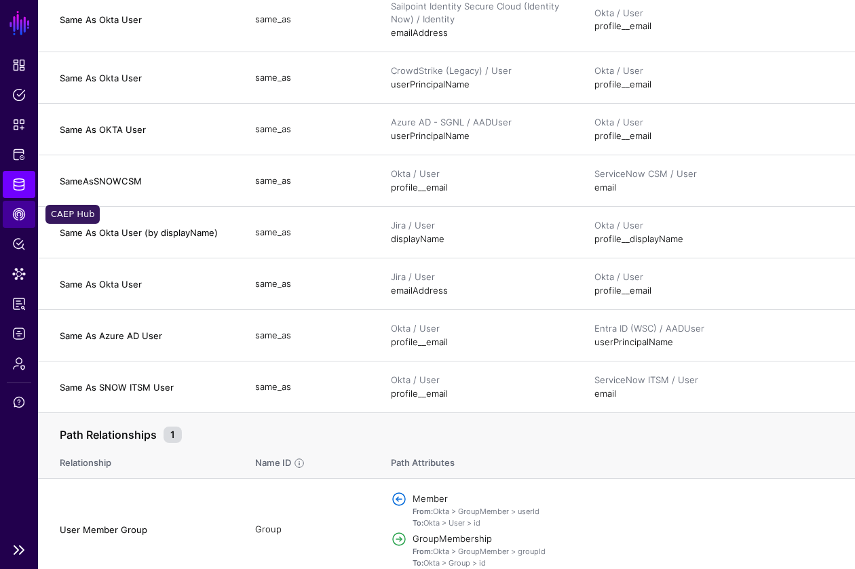
click at [20, 220] on span "CAEP Hub" at bounding box center [19, 215] width 14 height 14
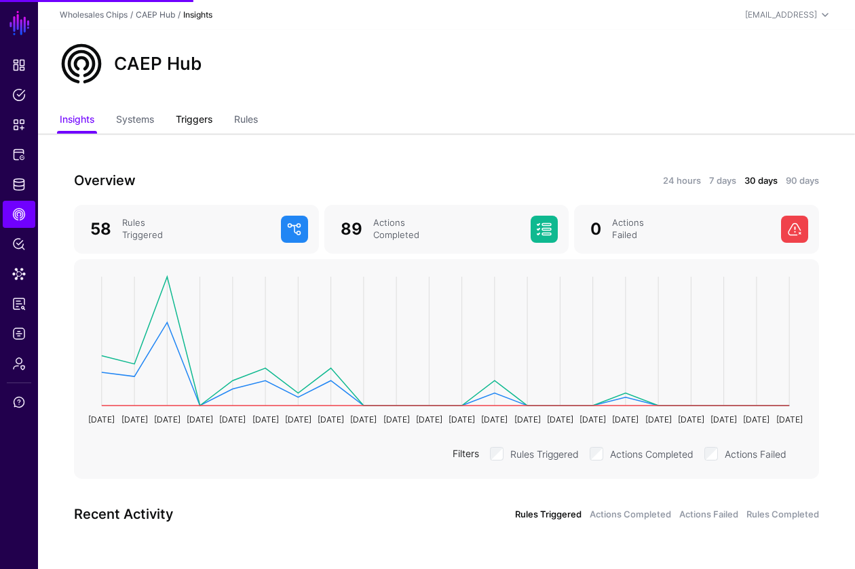
click at [190, 126] on link "Triggers" at bounding box center [194, 121] width 37 height 26
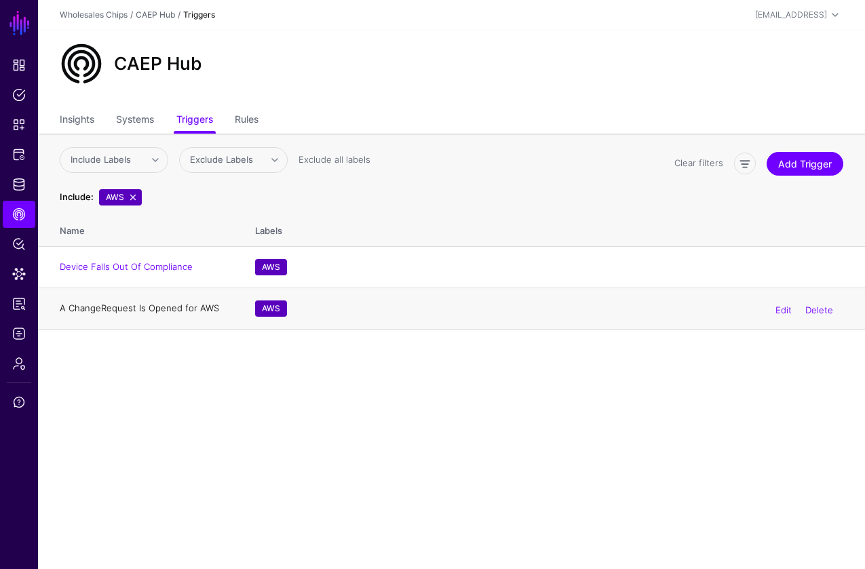
click at [140, 312] on link "A ChangeRequest Is Opened for AWS" at bounding box center [139, 308] width 159 height 11
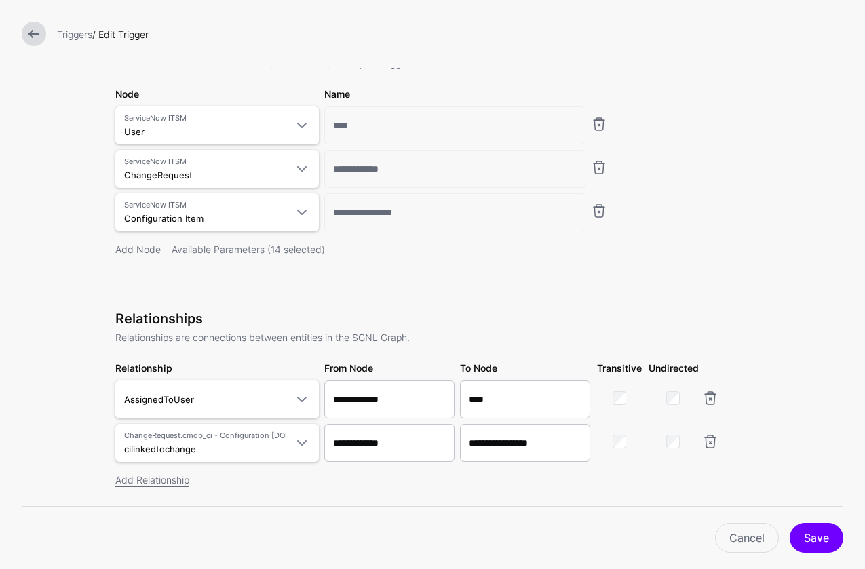
scroll to position [115, 0]
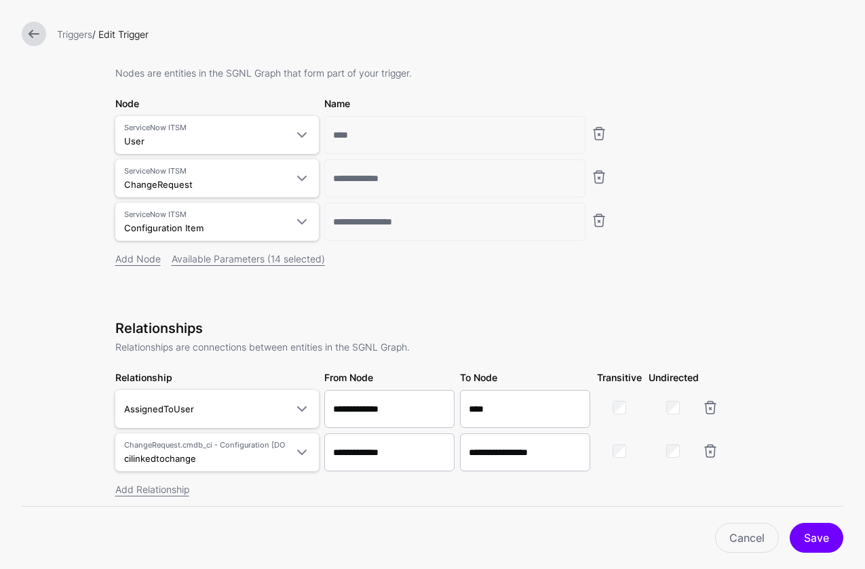
click at [39, 39] on link at bounding box center [34, 34] width 24 height 24
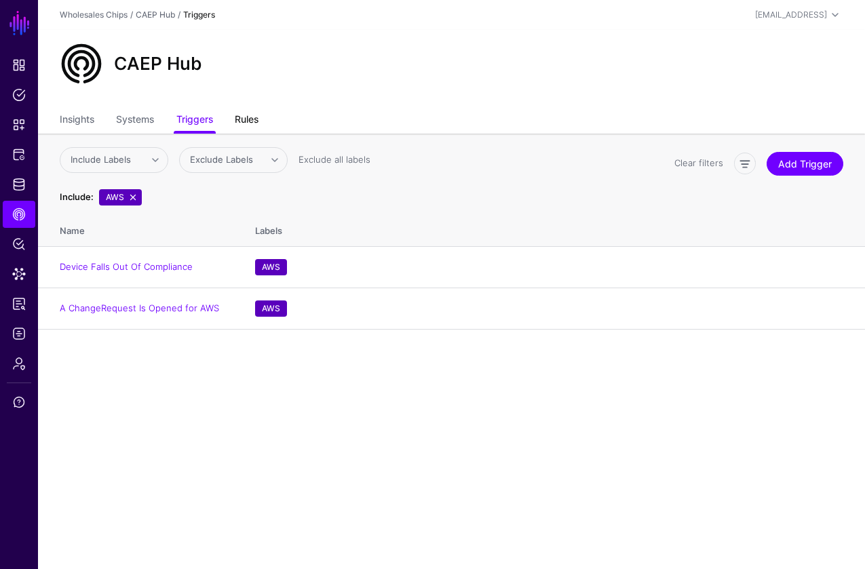
click at [254, 121] on link "Rules" at bounding box center [247, 121] width 24 height 26
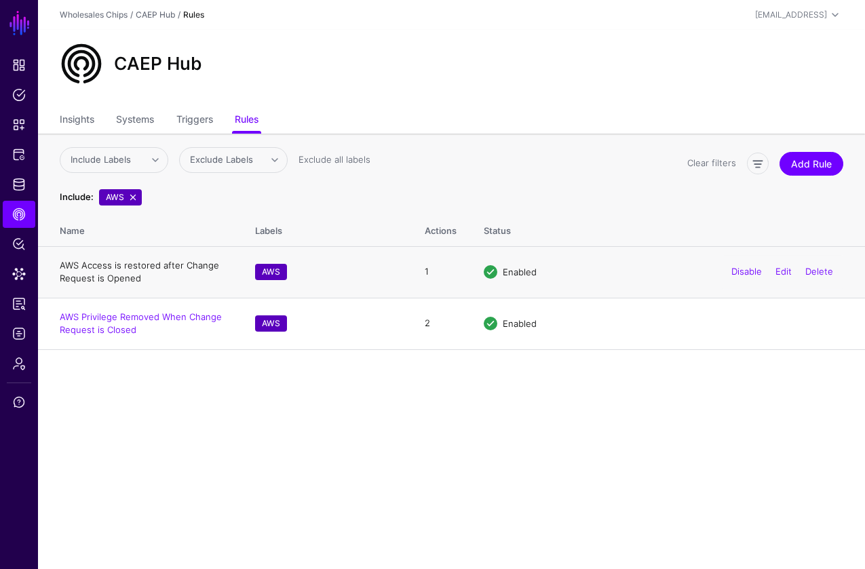
click at [124, 272] on link "AWS Access is restored after Change Request is Opened" at bounding box center [139, 272] width 159 height 24
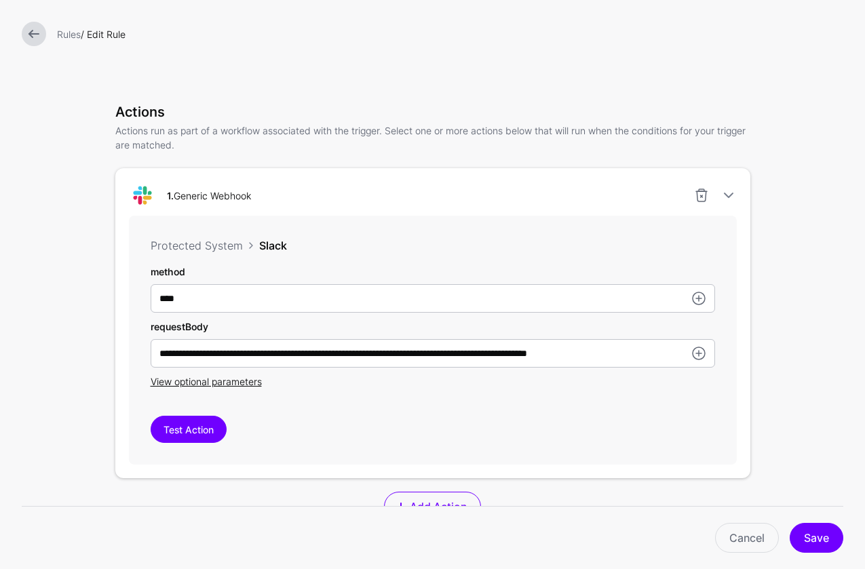
scroll to position [287, 0]
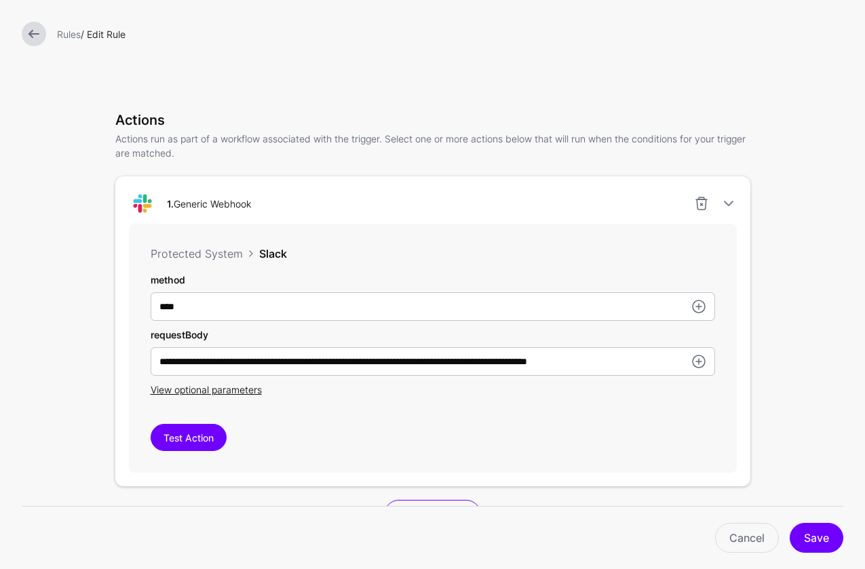
click at [39, 46] on div "Rules / Edit Rule" at bounding box center [432, 34] width 865 height 68
click at [36, 35] on link at bounding box center [34, 34] width 24 height 24
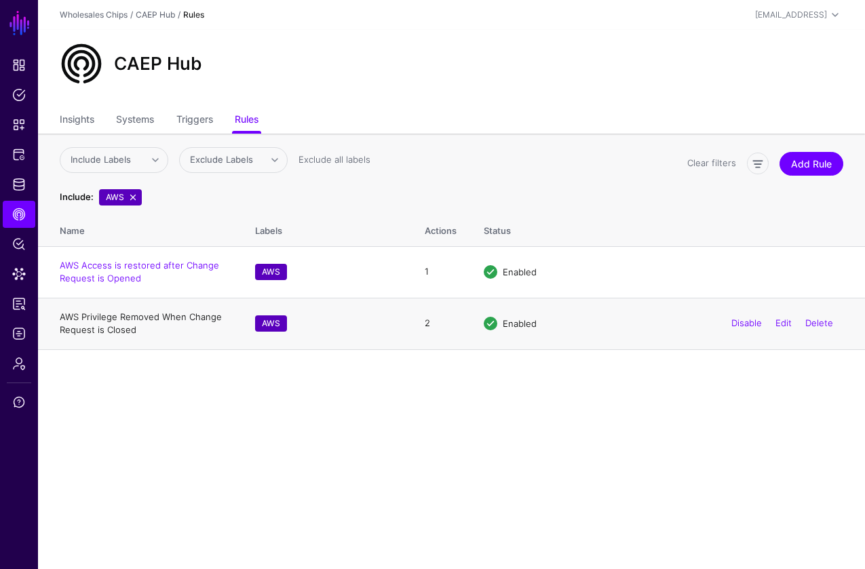
click at [148, 321] on link "AWS Privilege Removed When Change Request is Closed" at bounding box center [141, 324] width 162 height 24
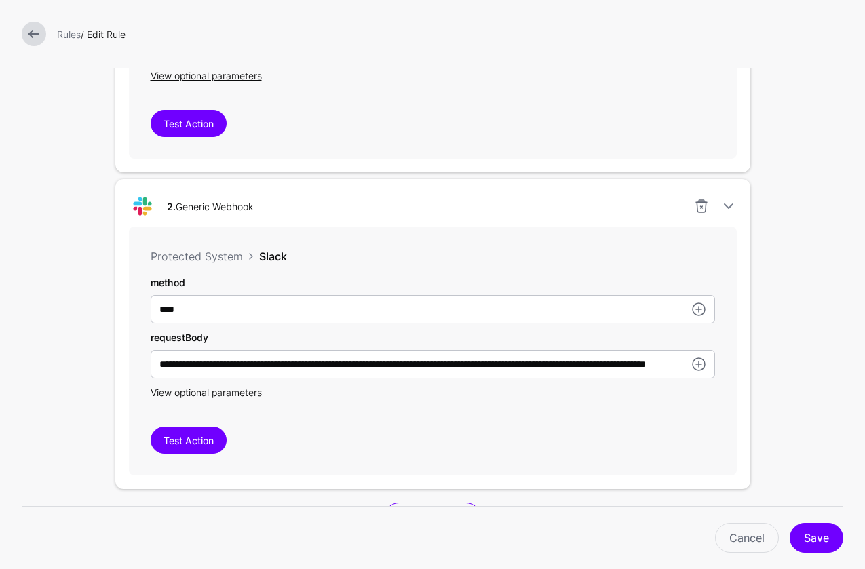
scroll to position [744, 0]
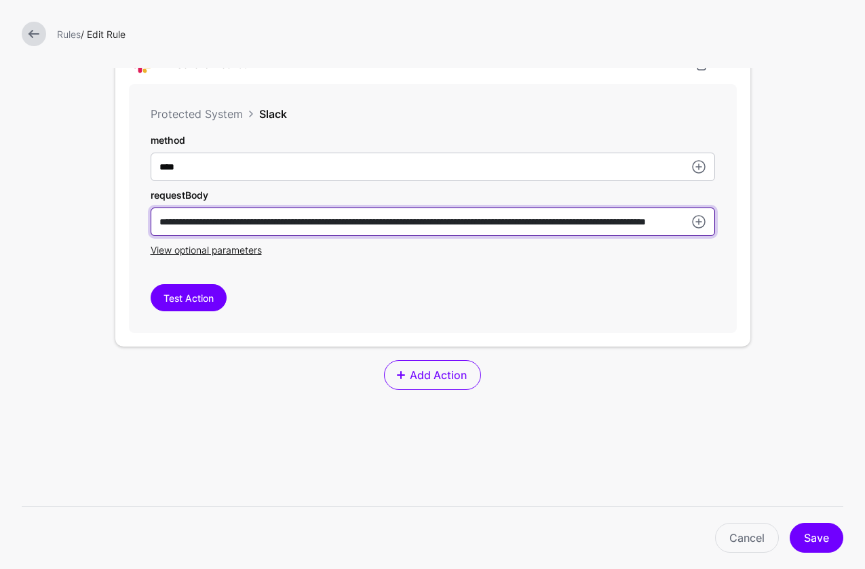
click at [546, 225] on input "**********" at bounding box center [433, 222] width 565 height 29
click at [498, 227] on input "**********" at bounding box center [433, 222] width 565 height 29
click at [525, 221] on input "**********" at bounding box center [433, 222] width 565 height 29
drag, startPoint x: 485, startPoint y: 224, endPoint x: 584, endPoint y: 222, distance: 99.1
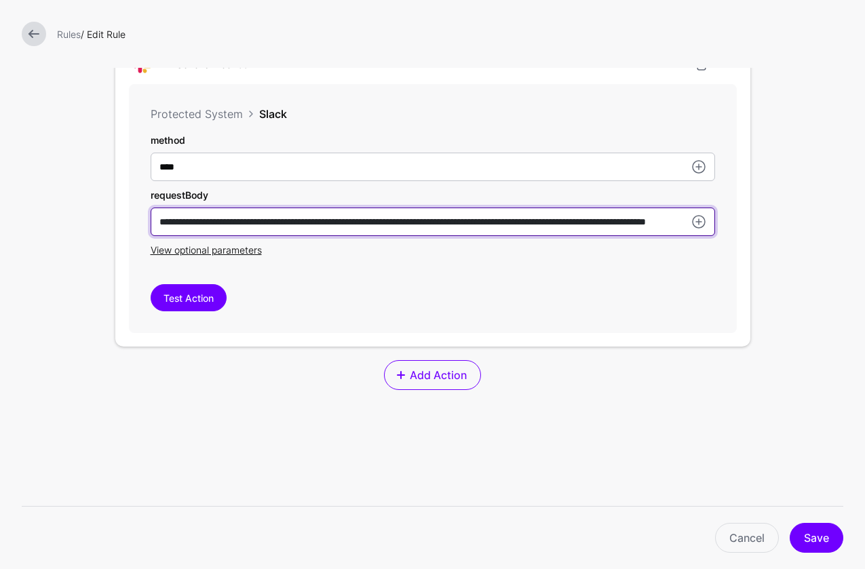
click at [584, 222] on input "**********" at bounding box center [433, 222] width 565 height 29
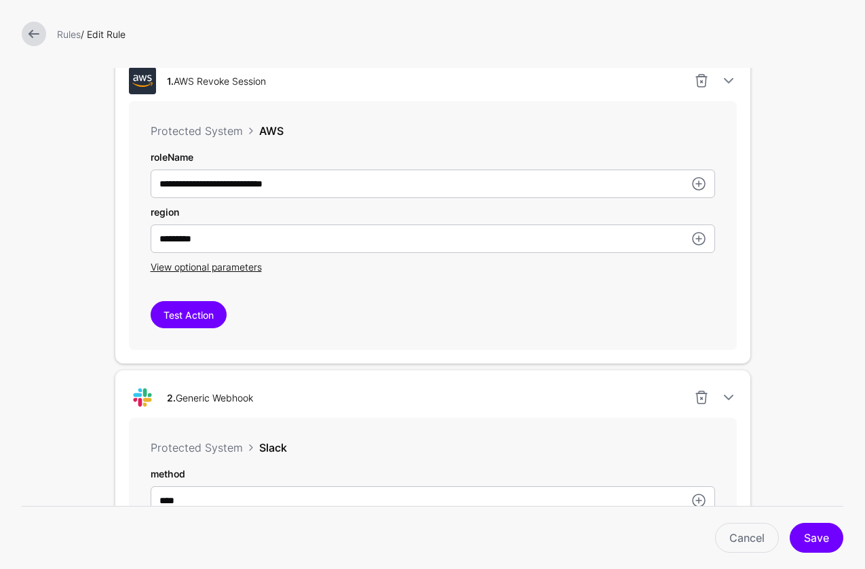
scroll to position [397, 0]
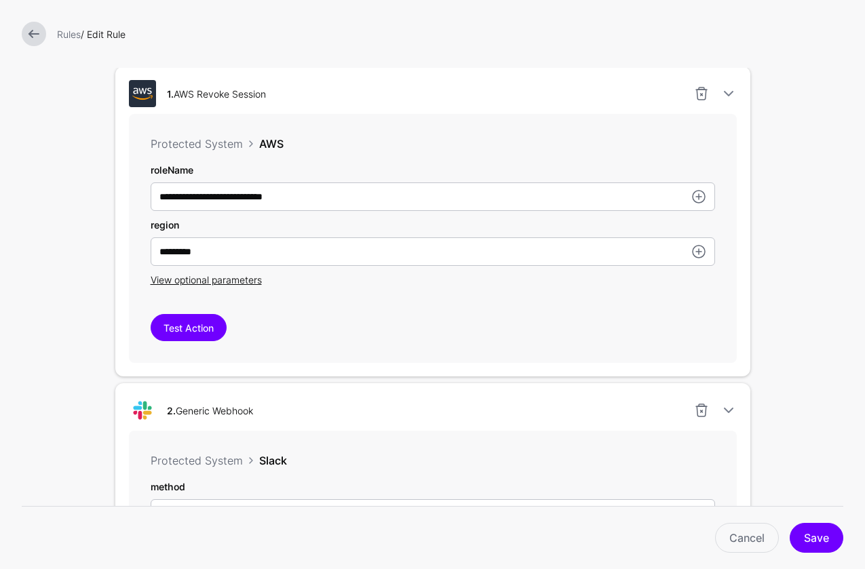
click at [33, 33] on link at bounding box center [34, 34] width 24 height 24
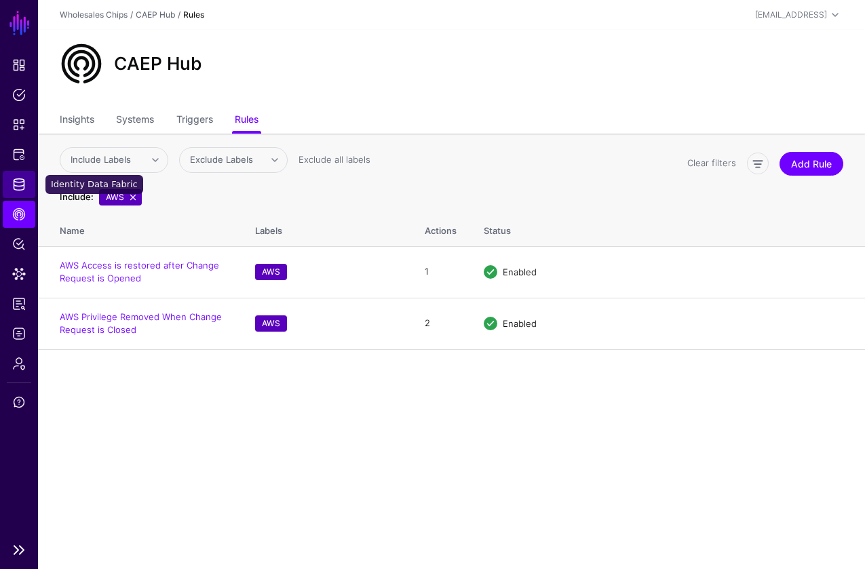
click at [23, 183] on span "Identity Data Fabric" at bounding box center [19, 185] width 14 height 14
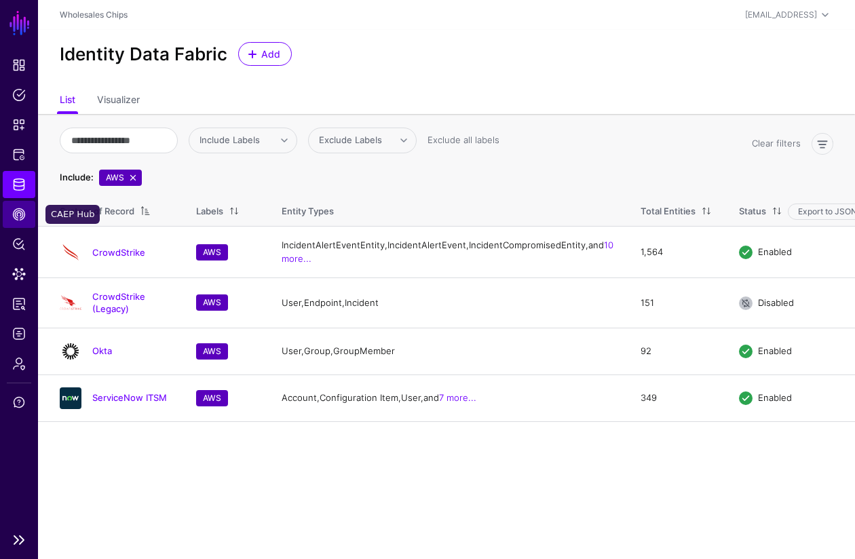
click at [23, 219] on span "CAEP Hub" at bounding box center [19, 215] width 14 height 14
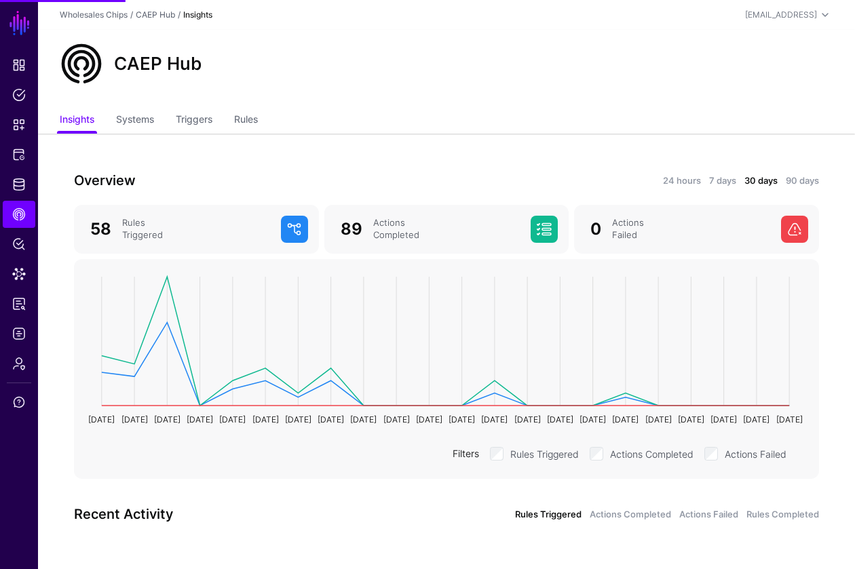
click at [236, 117] on ul "Insights Systems Triggers Rules" at bounding box center [447, 121] width 774 height 26
click at [247, 122] on link "Rules" at bounding box center [246, 121] width 24 height 26
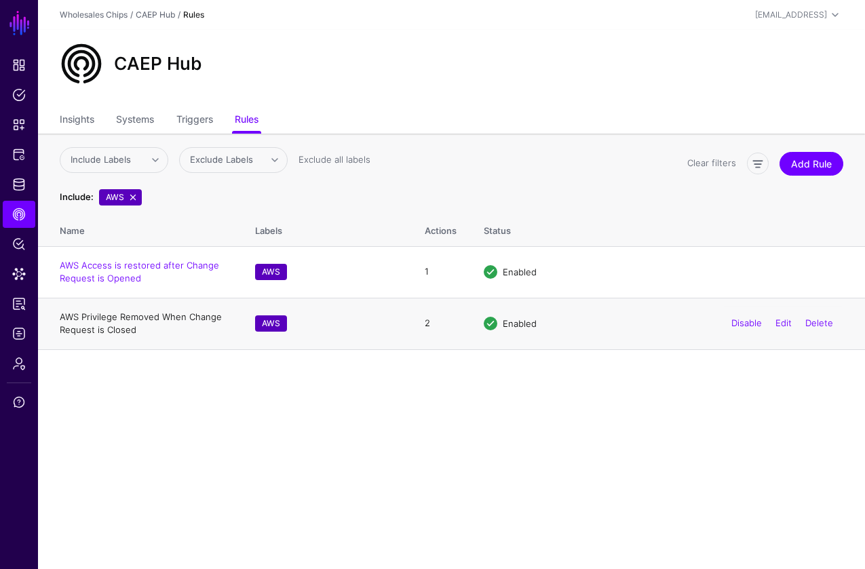
click at [113, 326] on link "AWS Privilege Removed When Change Request is Closed" at bounding box center [141, 324] width 162 height 24
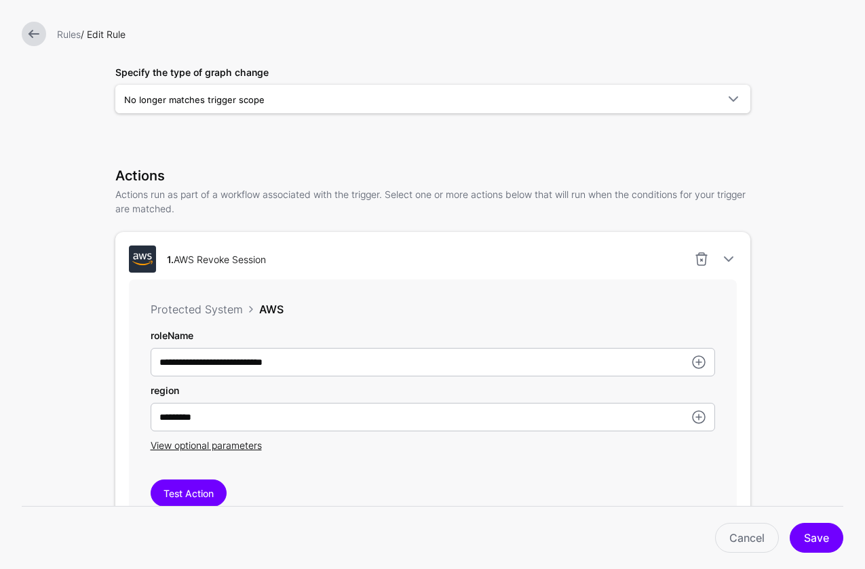
scroll to position [248, 0]
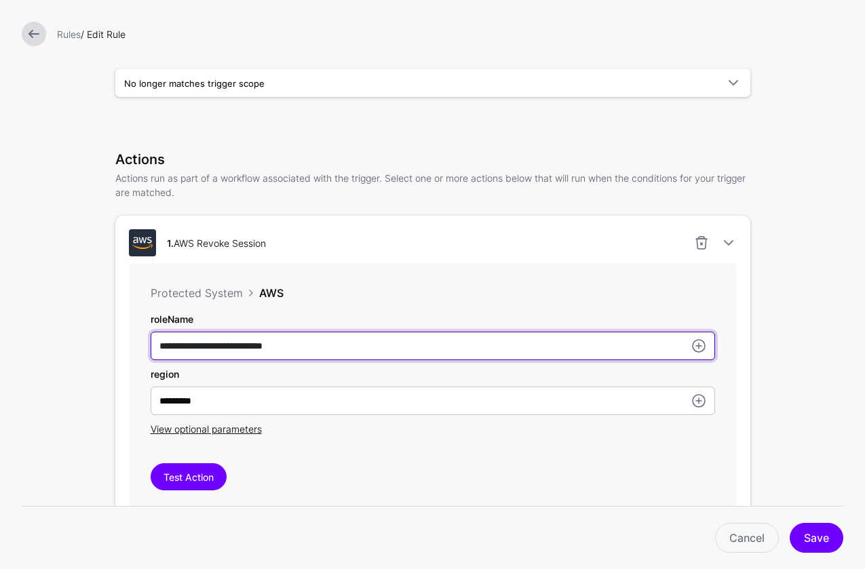
click at [274, 347] on input "**********" at bounding box center [433, 346] width 565 height 29
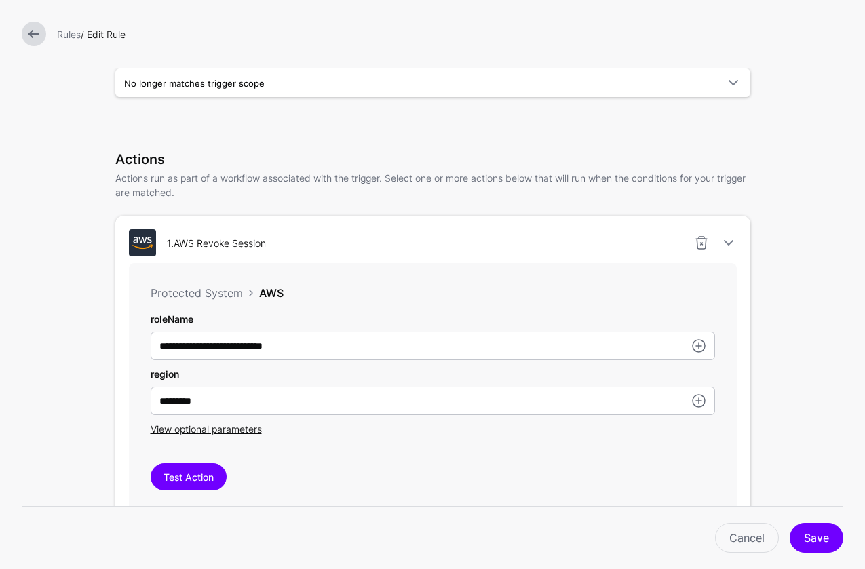
click at [122, 316] on div "**********" at bounding box center [432, 371] width 635 height 310
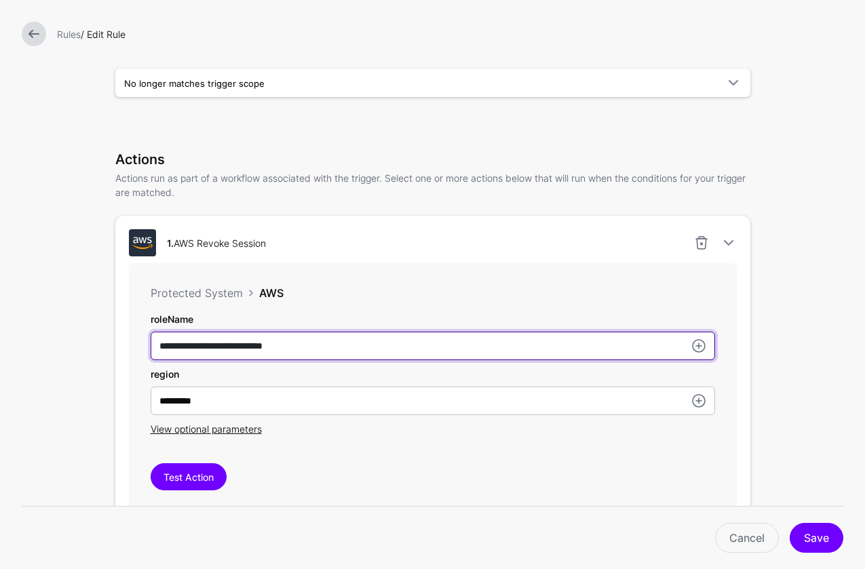
drag, startPoint x: 159, startPoint y: 347, endPoint x: 289, endPoint y: 349, distance: 130.3
click at [289, 349] on input "**********" at bounding box center [433, 346] width 565 height 29
click at [271, 349] on input "**********" at bounding box center [433, 346] width 565 height 29
click at [272, 349] on input "**********" at bounding box center [433, 346] width 565 height 29
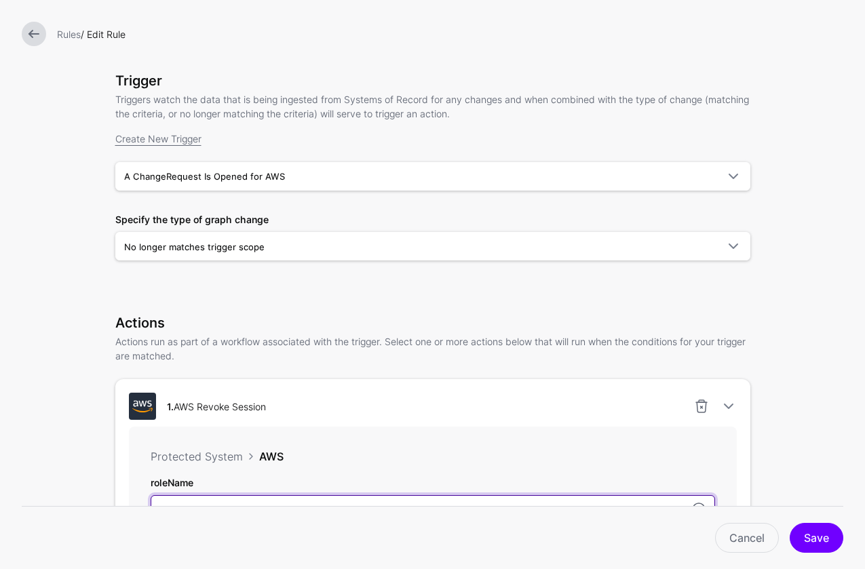
scroll to position [83, 0]
click at [33, 31] on link at bounding box center [34, 34] width 24 height 24
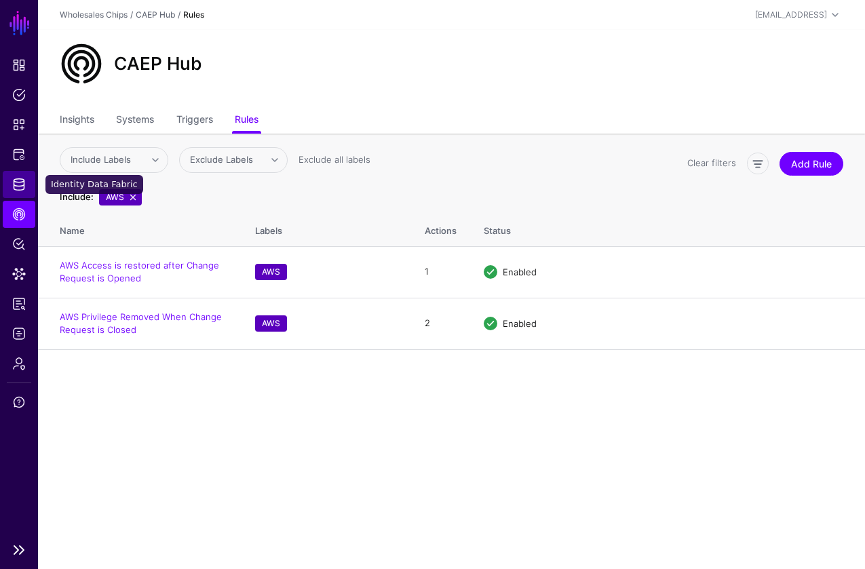
click at [28, 184] on link "Identity Data Fabric" at bounding box center [19, 184] width 33 height 27
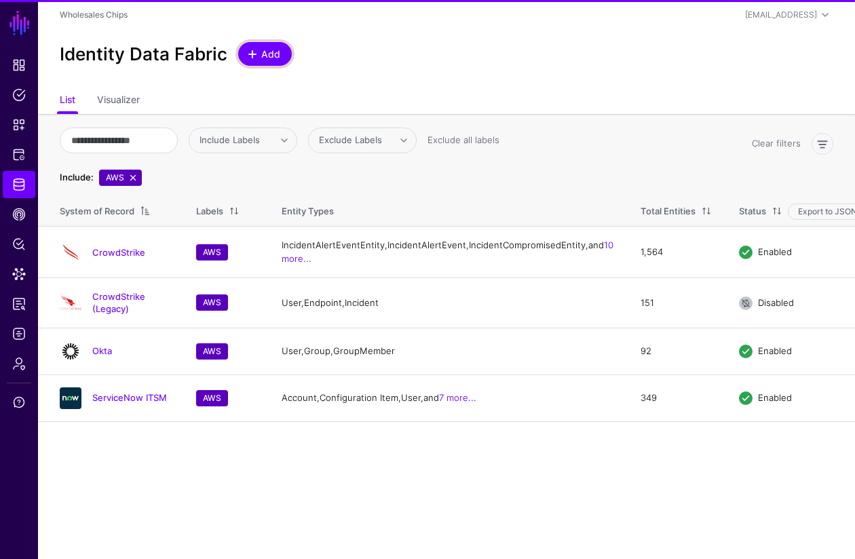
click at [271, 57] on span "Add" at bounding box center [271, 54] width 22 height 14
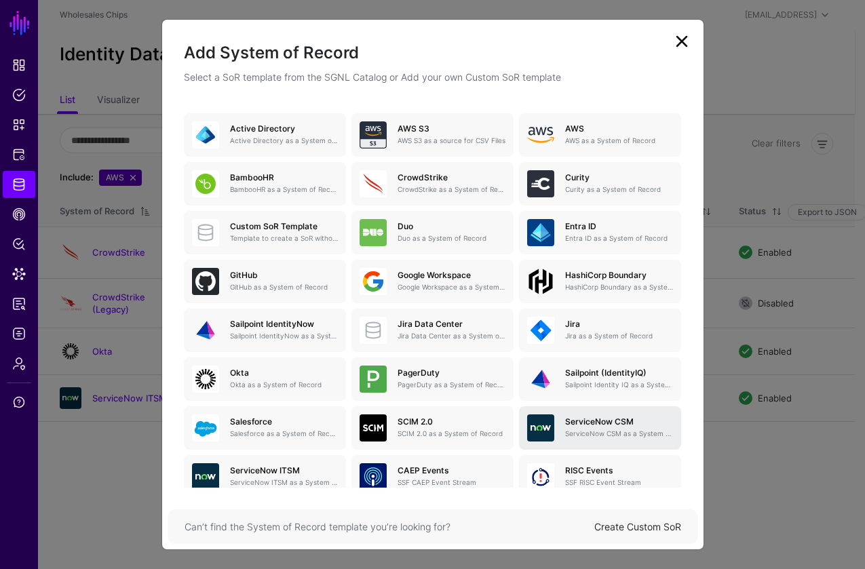
scroll to position [52, 0]
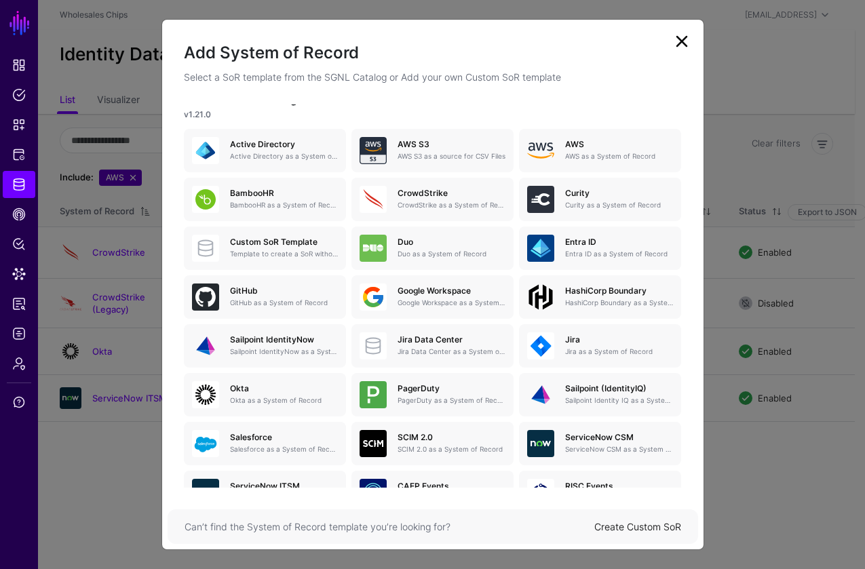
click at [687, 43] on link at bounding box center [682, 42] width 22 height 22
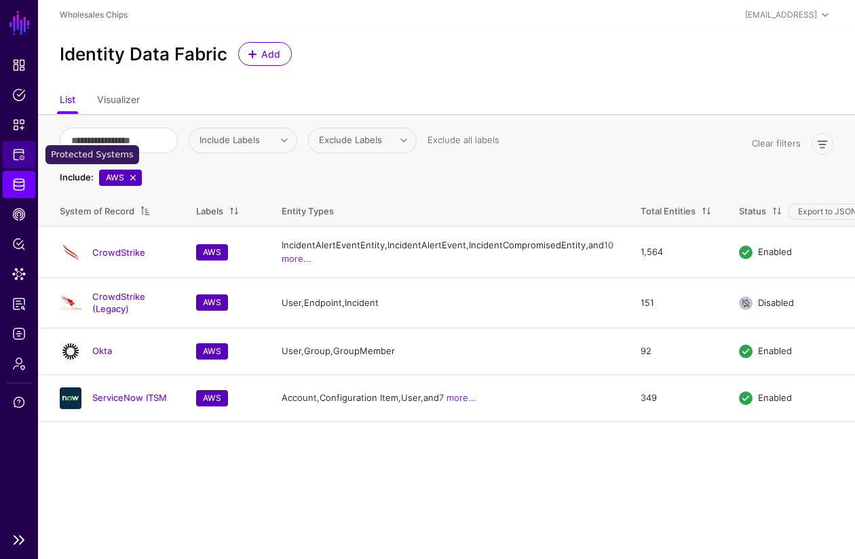
click at [21, 153] on span "Protected Systems" at bounding box center [19, 155] width 14 height 14
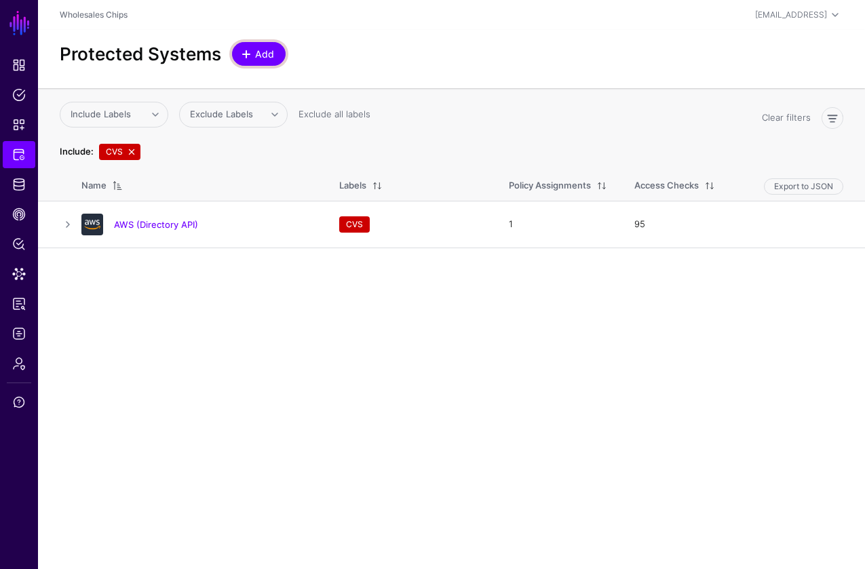
click at [270, 49] on span "Add" at bounding box center [265, 54] width 22 height 14
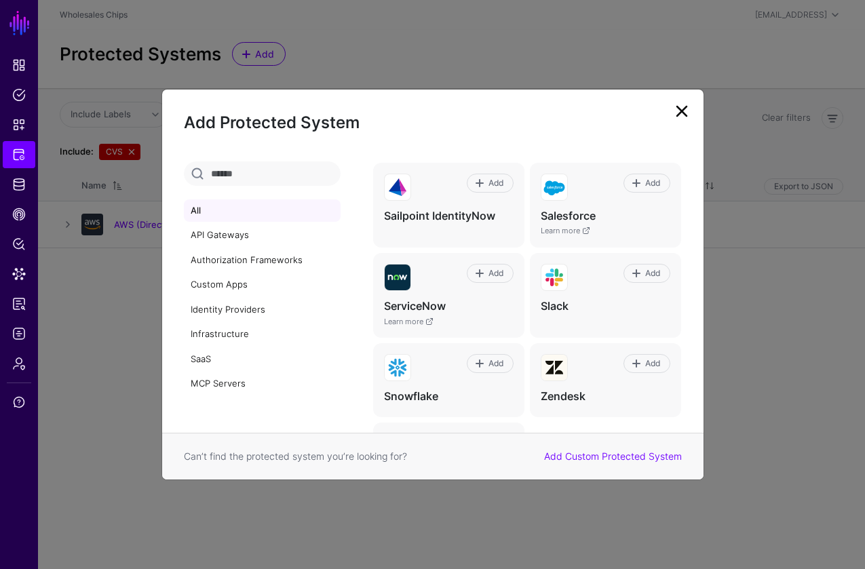
scroll to position [852, 0]
